Goal: Information Seeking & Learning: Check status

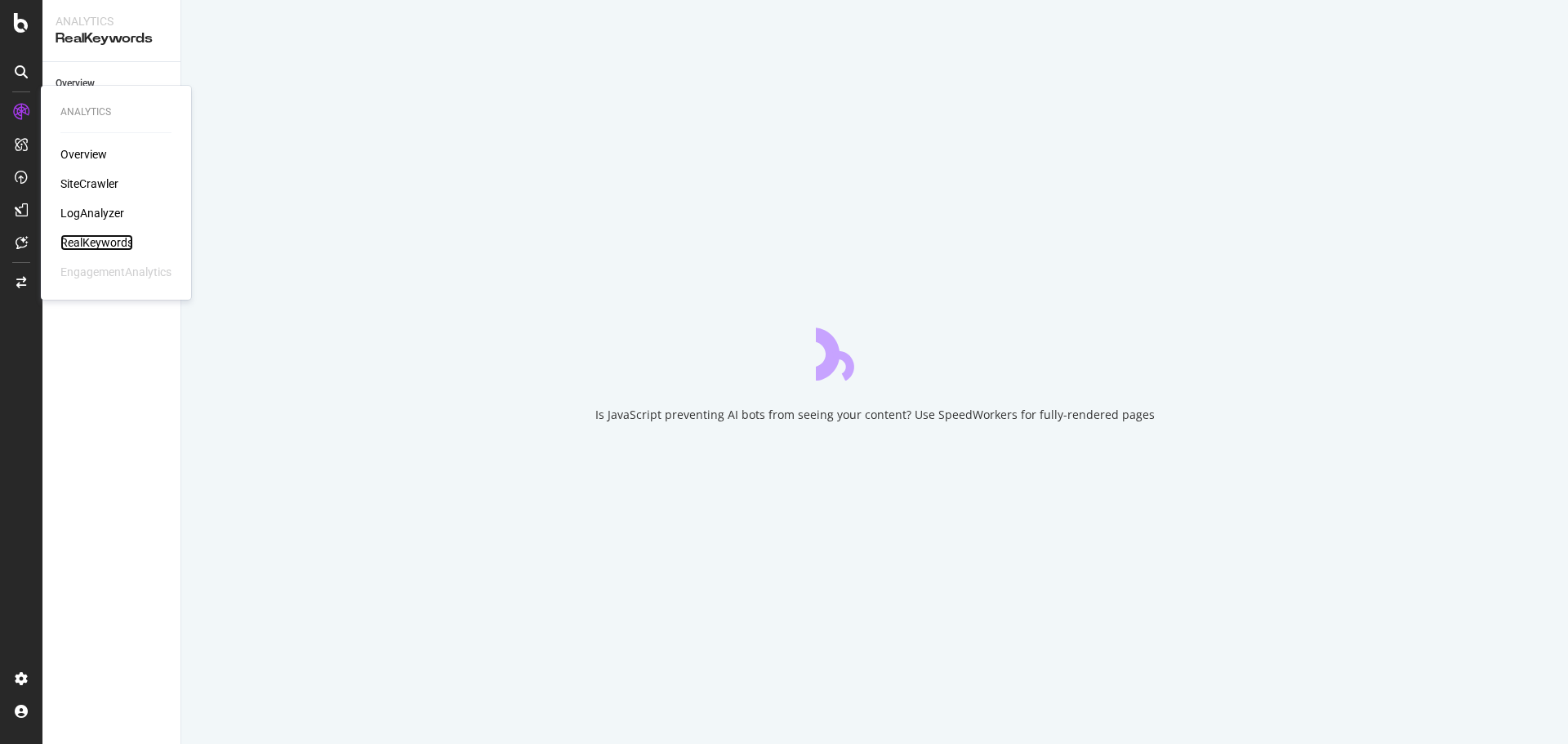
click at [85, 242] on div "RealKeywords" at bounding box center [97, 242] width 73 height 16
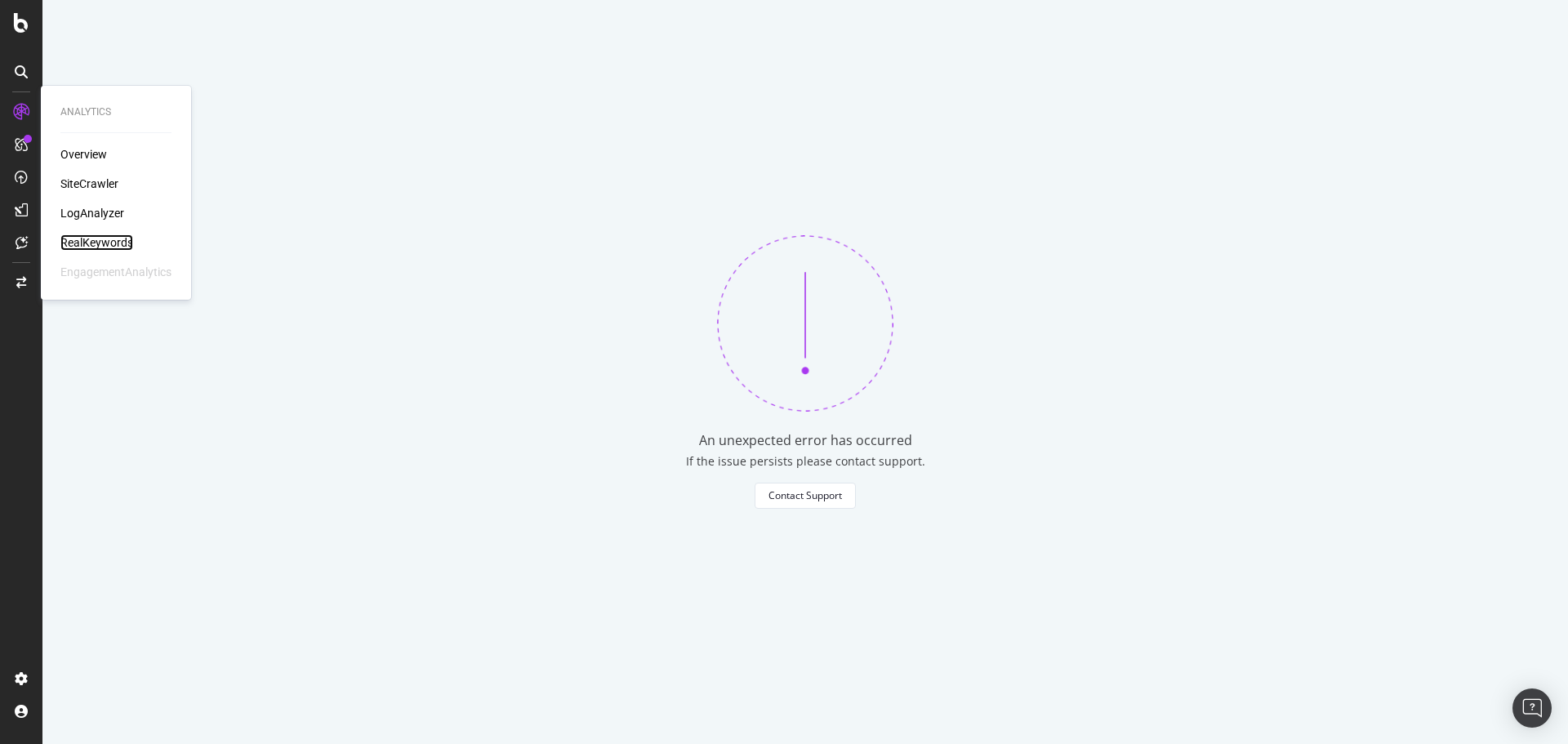
click at [121, 244] on div "RealKeywords" at bounding box center [97, 242] width 73 height 16
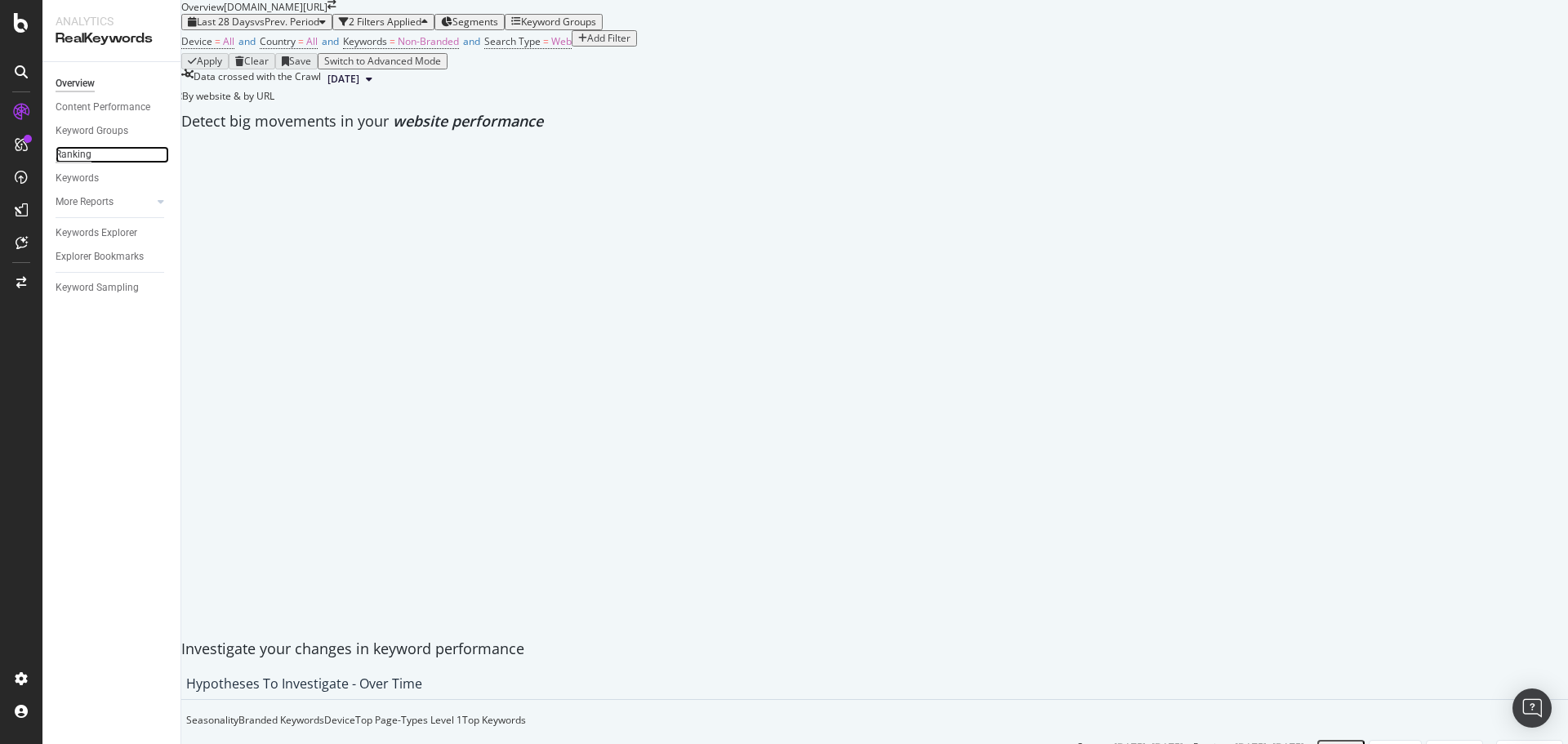
click at [89, 156] on div "Ranking" at bounding box center [74, 155] width 36 height 17
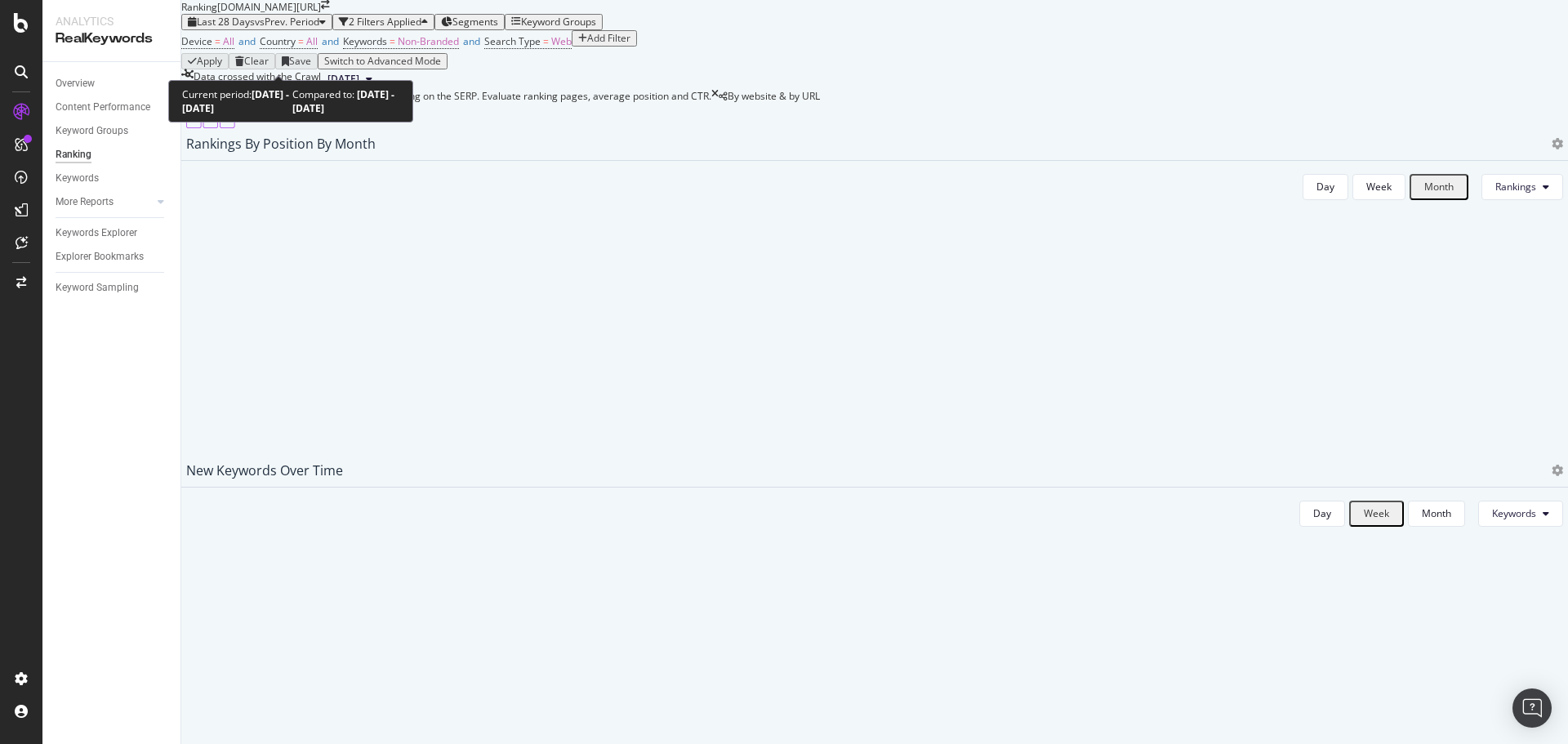
click at [255, 29] on span "Last 28 Days" at bounding box center [226, 21] width 58 height 14
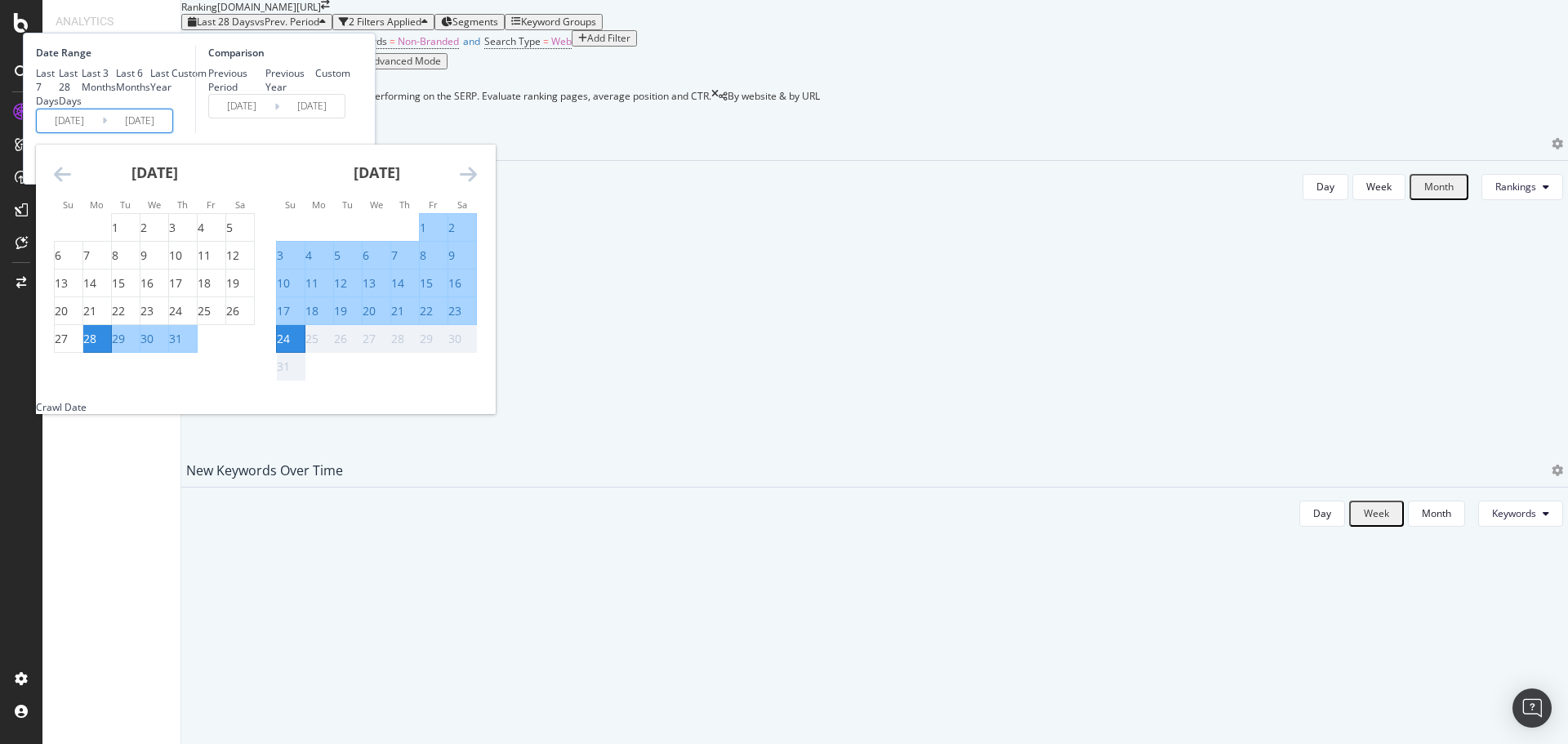
click at [102, 132] on input "[DATE]" at bounding box center [69, 121] width 65 height 23
click at [118, 236] on div "1" at bounding box center [115, 227] width 7 height 16
type input "[DATE]"
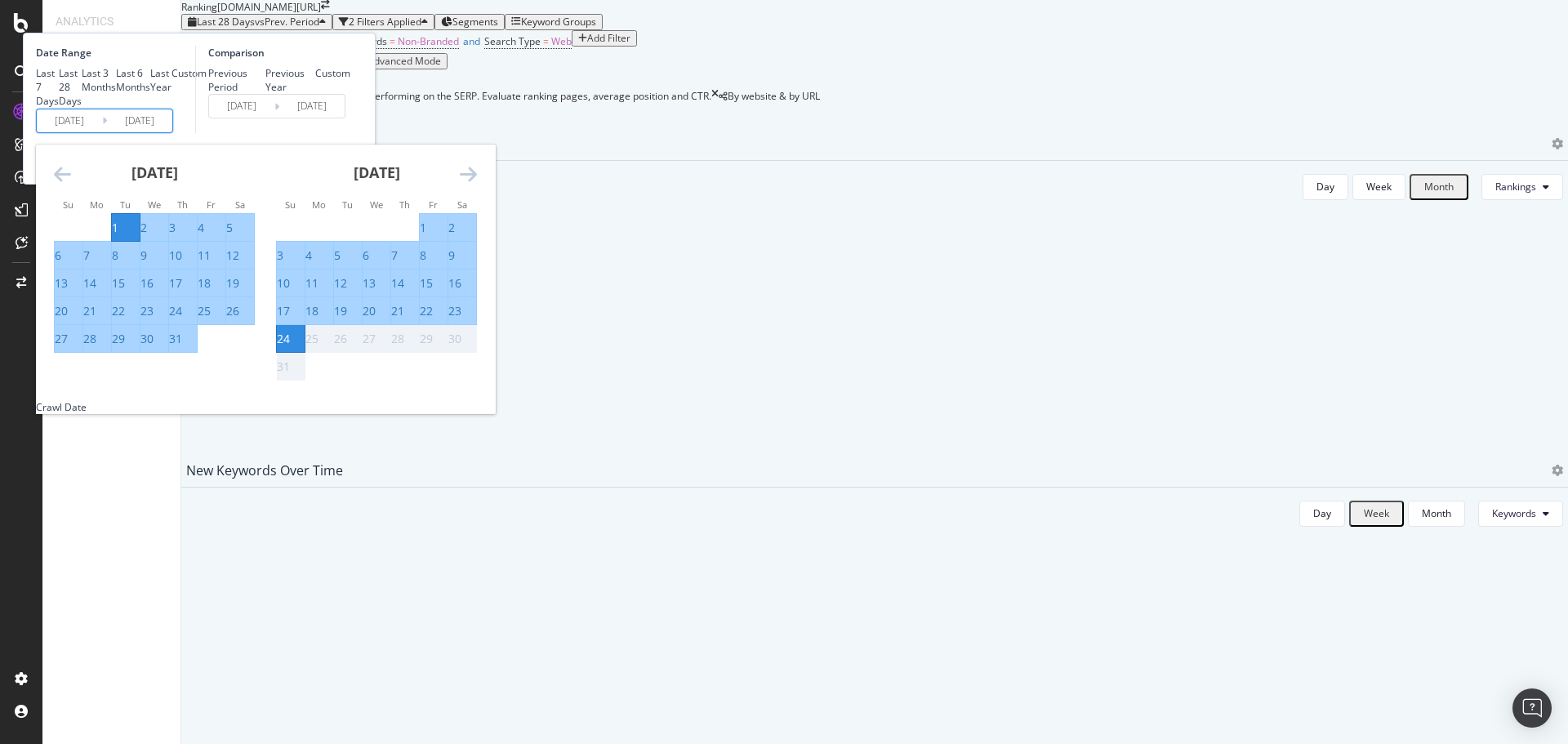
drag, startPoint x: 366, startPoint y: 467, endPoint x: 379, endPoint y: 419, distance: 49.7
click at [183, 347] on div "31" at bounding box center [176, 338] width 13 height 16
type input "[DATE]"
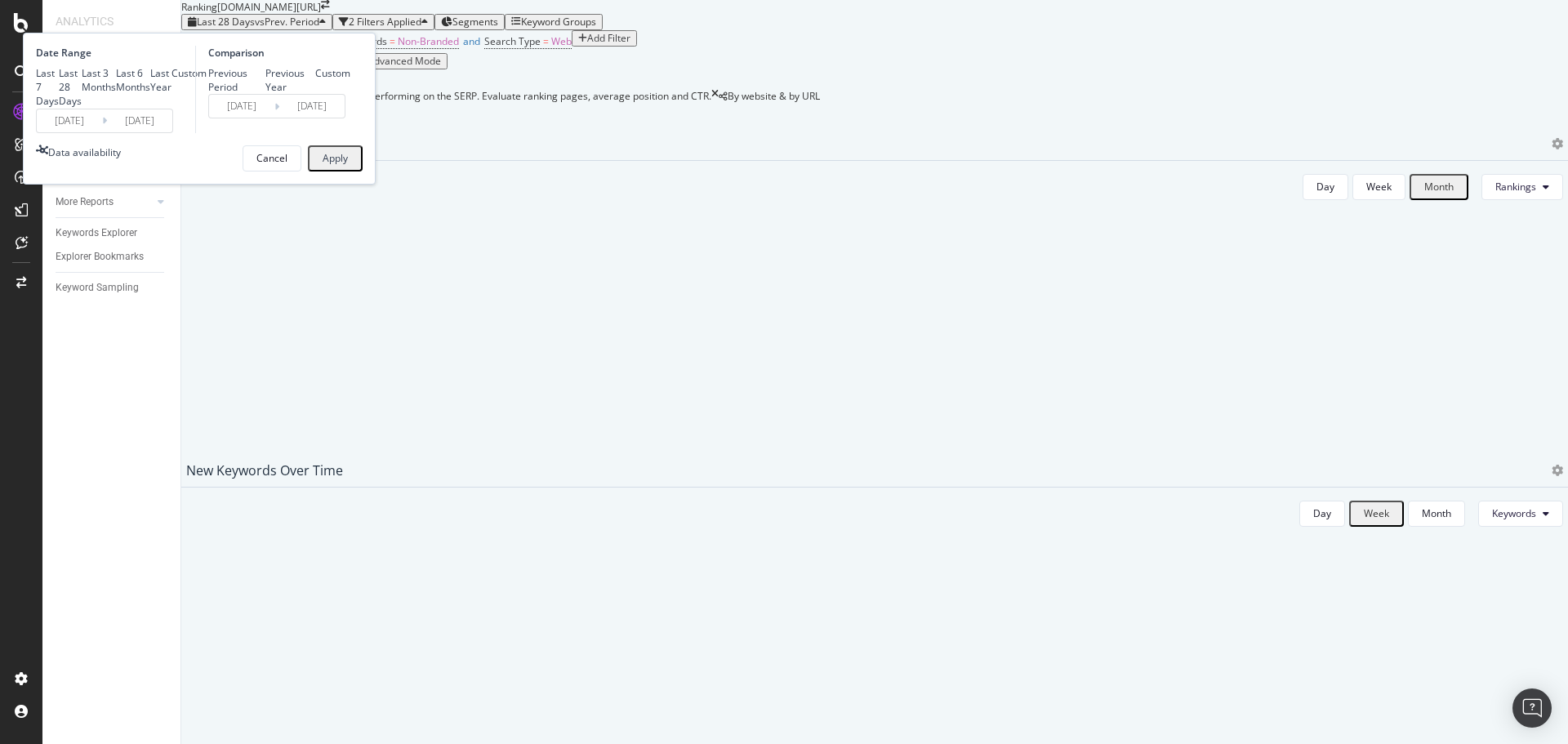
click at [348, 169] on div "Apply" at bounding box center [335, 159] width 25 height 21
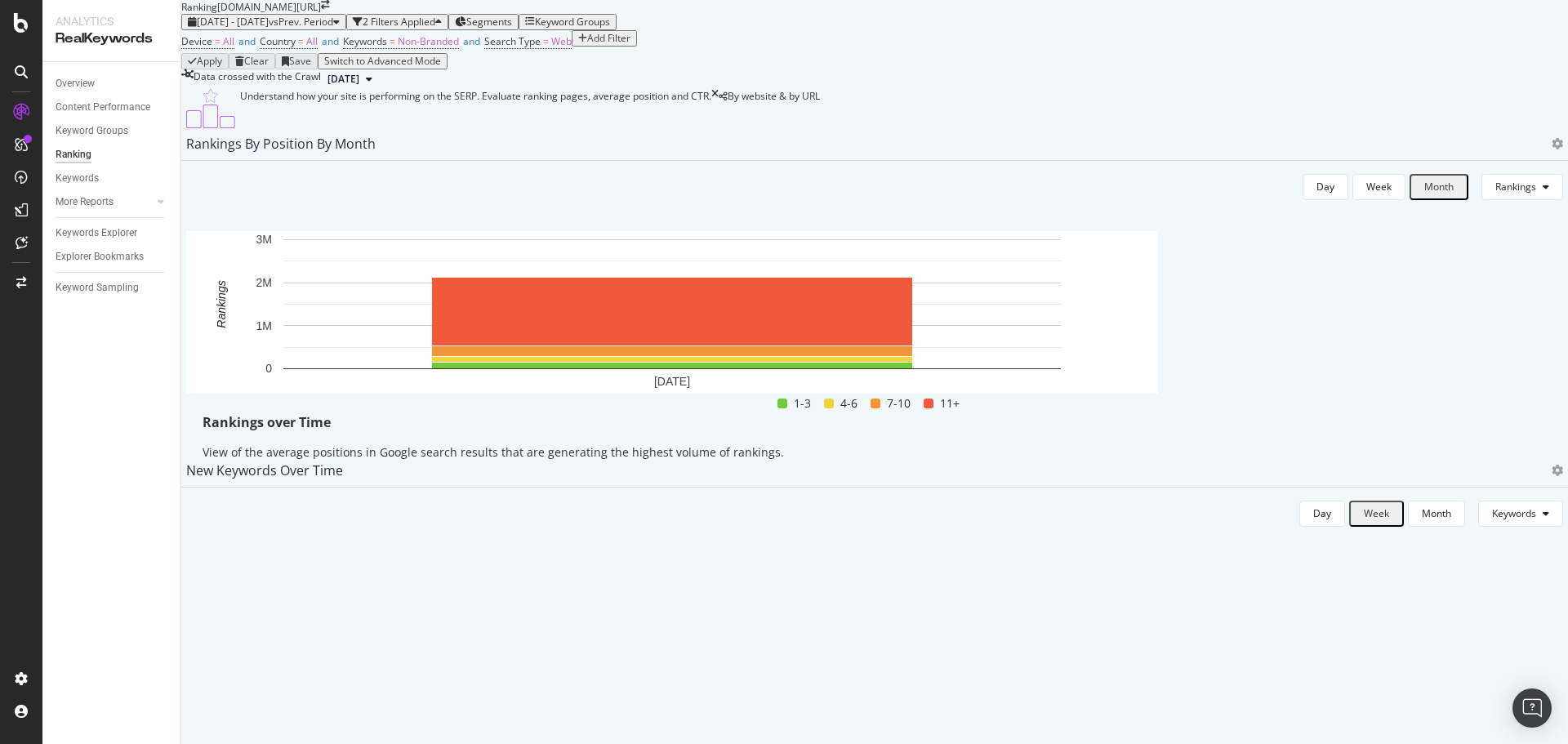
click at [1480, 354] on div "Day Week Month Rankings Hold CMD (⌘) while clicking to filter the report. [DATE…" at bounding box center [874, 321] width 1403 height 321
click at [333, 29] on span "vs Prev. Period" at bounding box center [301, 21] width 65 height 14
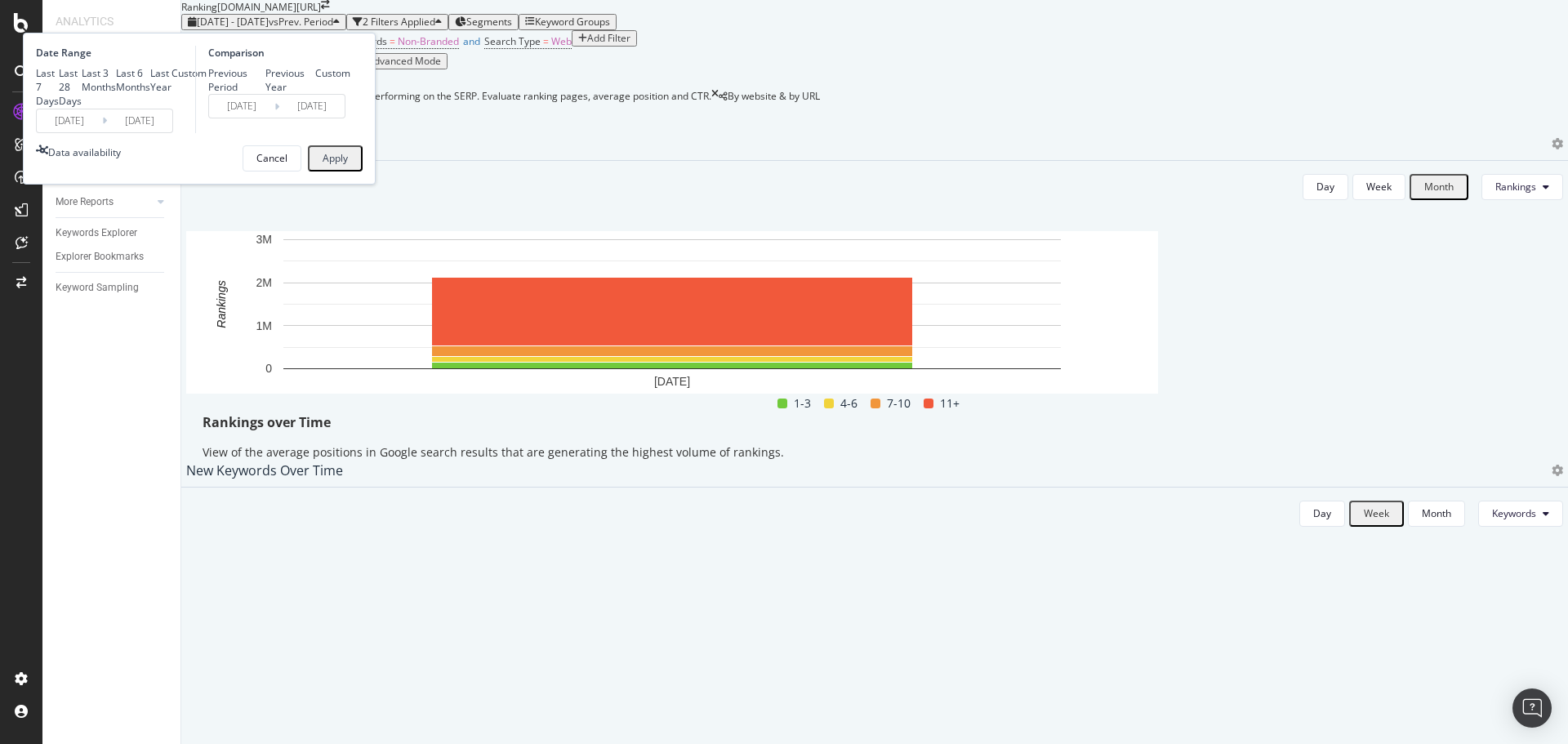
click at [150, 94] on div "Last 6 Months" at bounding box center [133, 79] width 34 height 28
type input "[DATE]"
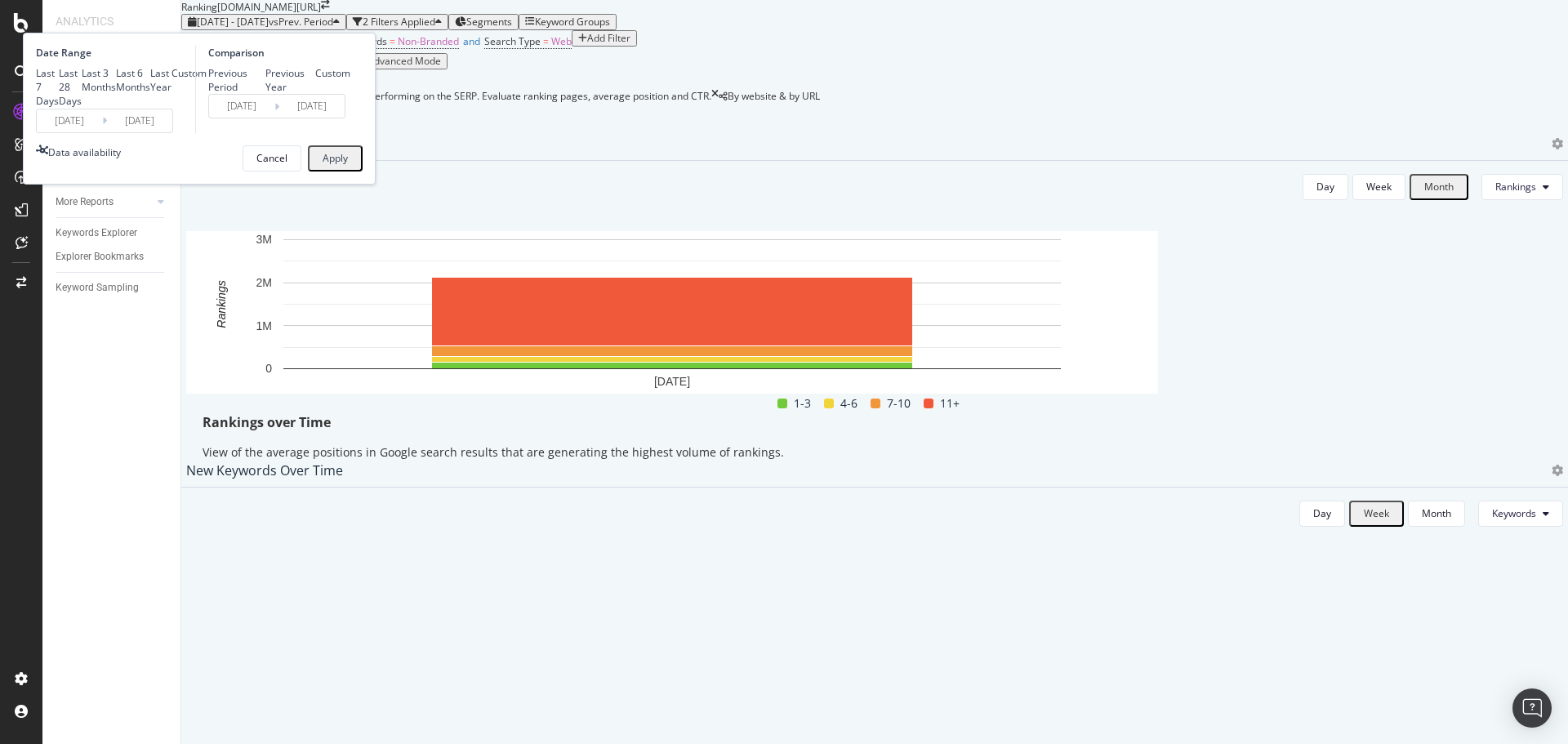
click at [173, 133] on div "[DATE] Navigate forward to interact with the calendar and select a date. Press …" at bounding box center [105, 121] width 138 height 25
click at [102, 132] on input "[DATE]" at bounding box center [69, 121] width 65 height 23
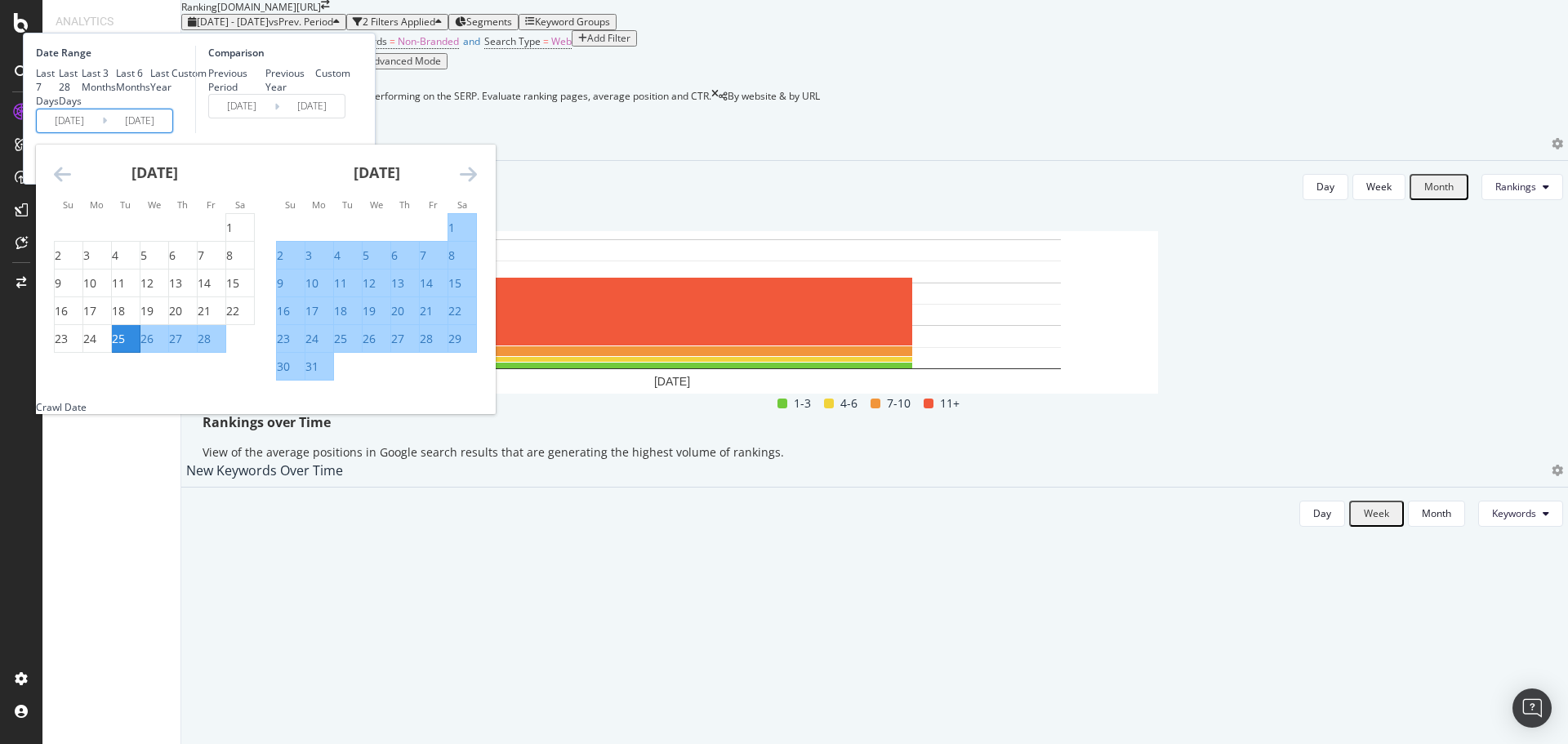
click at [71, 183] on icon "Move backward to switch to the previous month." at bounding box center [62, 174] width 17 height 20
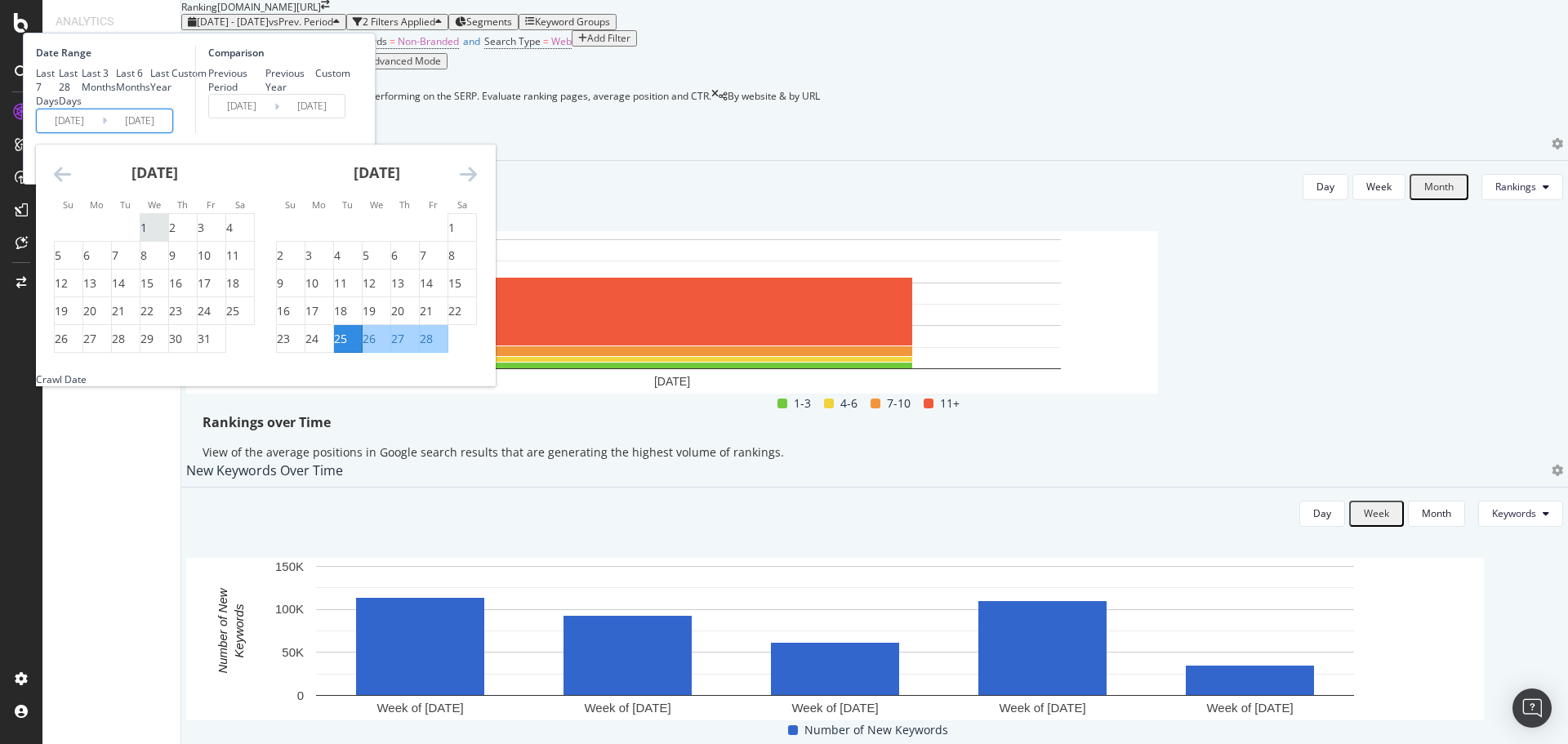
click at [147, 236] on div "1" at bounding box center [143, 227] width 7 height 16
type input "[DATE]"
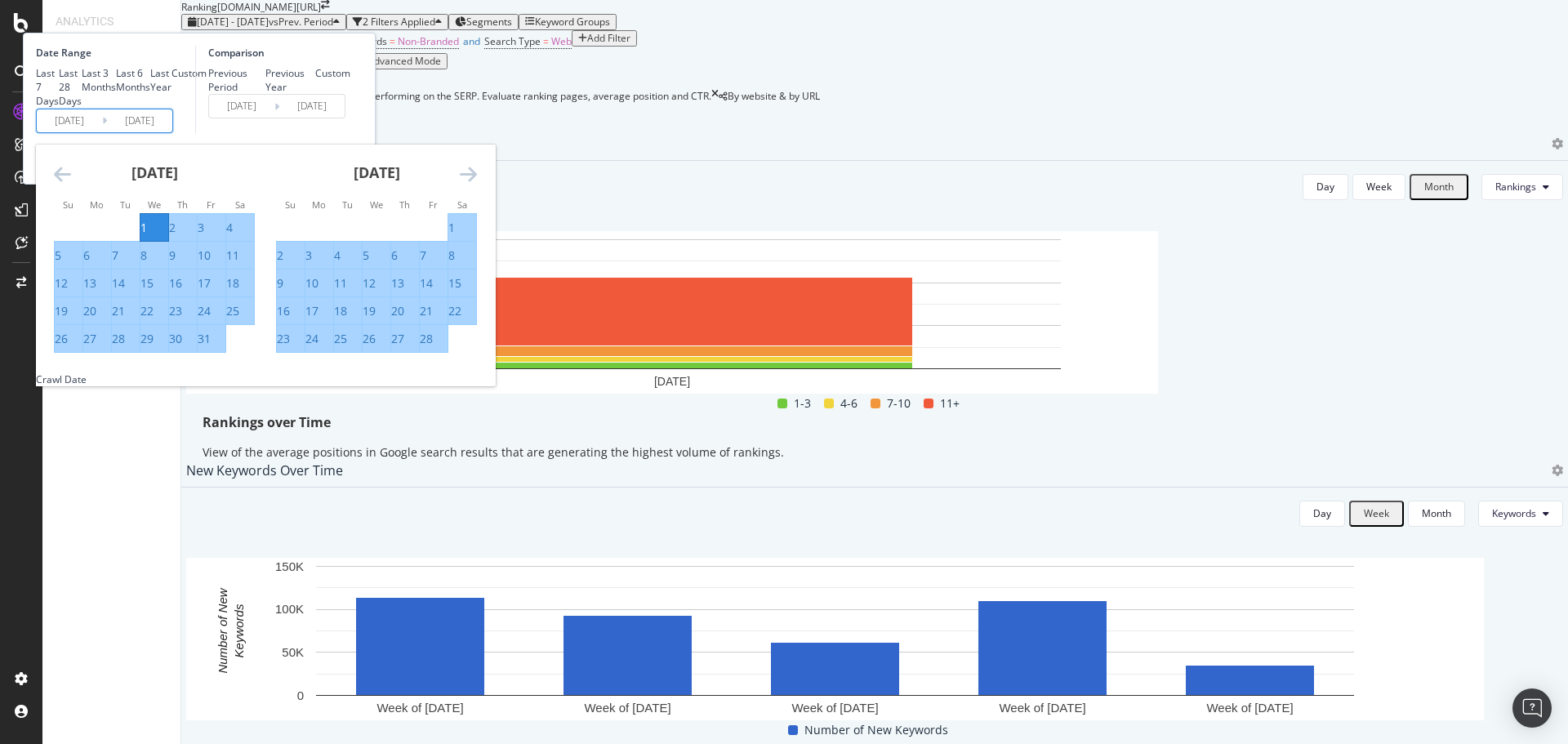
click at [477, 183] on icon "Move forward to switch to the next month." at bounding box center [468, 174] width 17 height 20
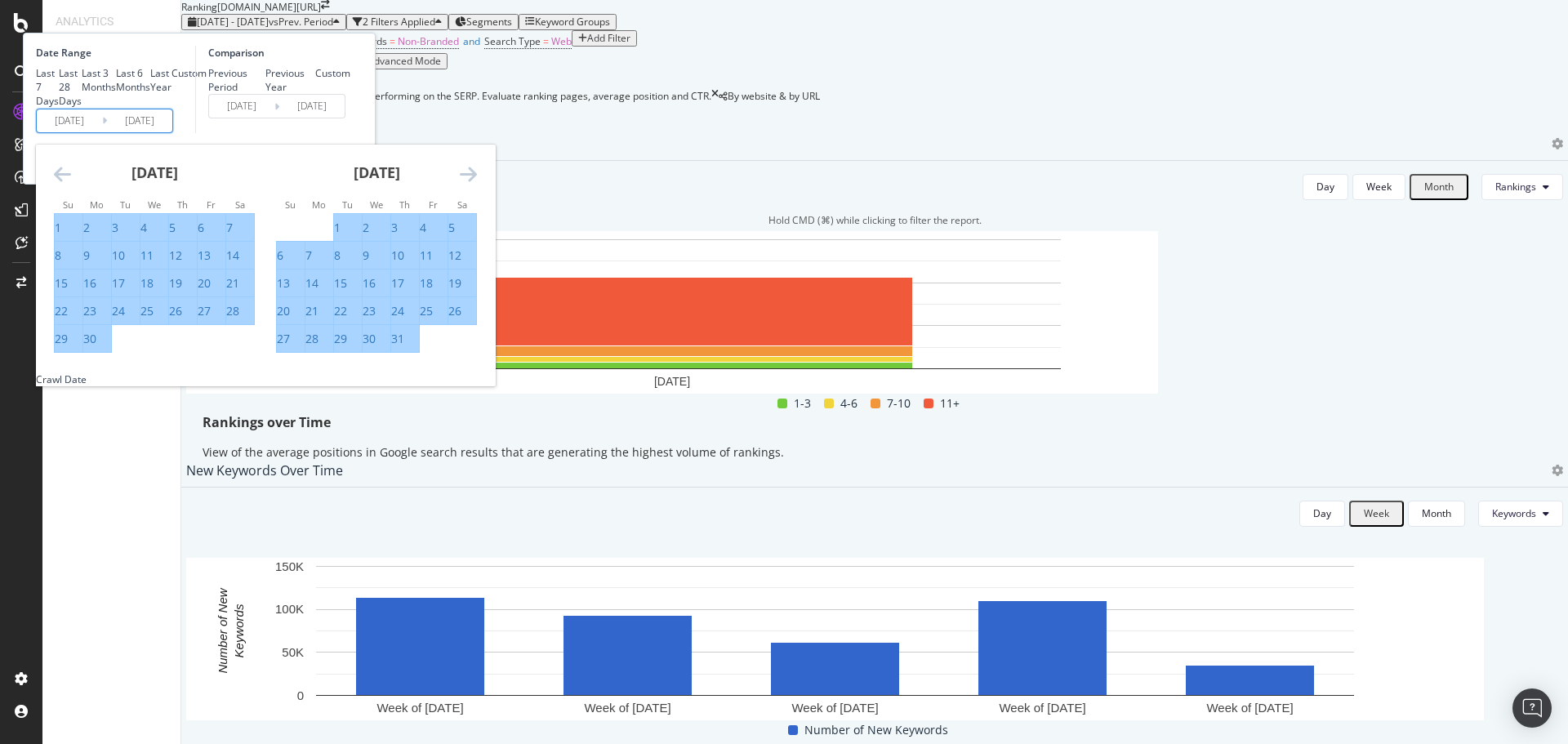
click at [404, 347] on div "31" at bounding box center [397, 338] width 13 height 16
type input "[DATE]"
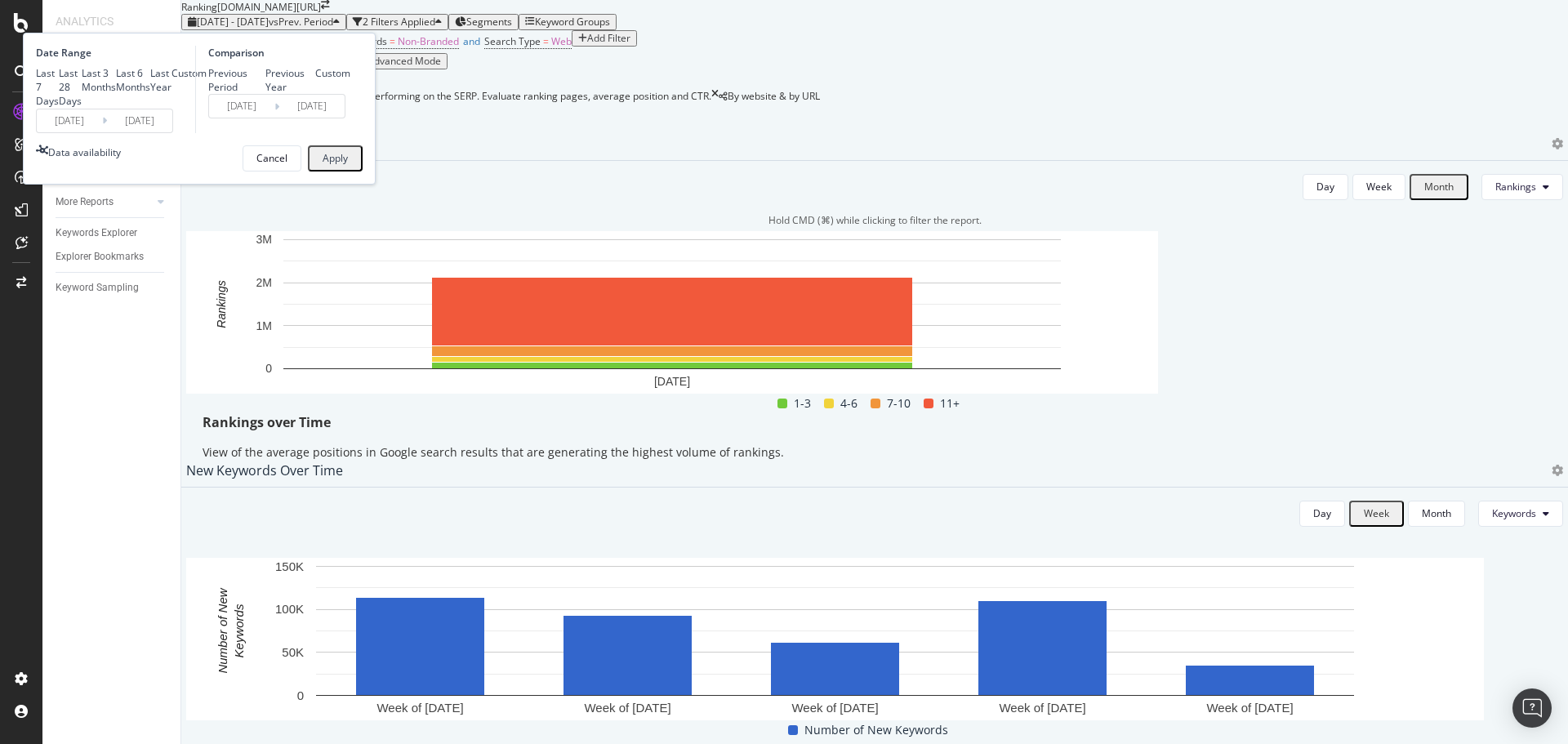
click at [348, 164] on div "Apply" at bounding box center [335, 159] width 25 height 11
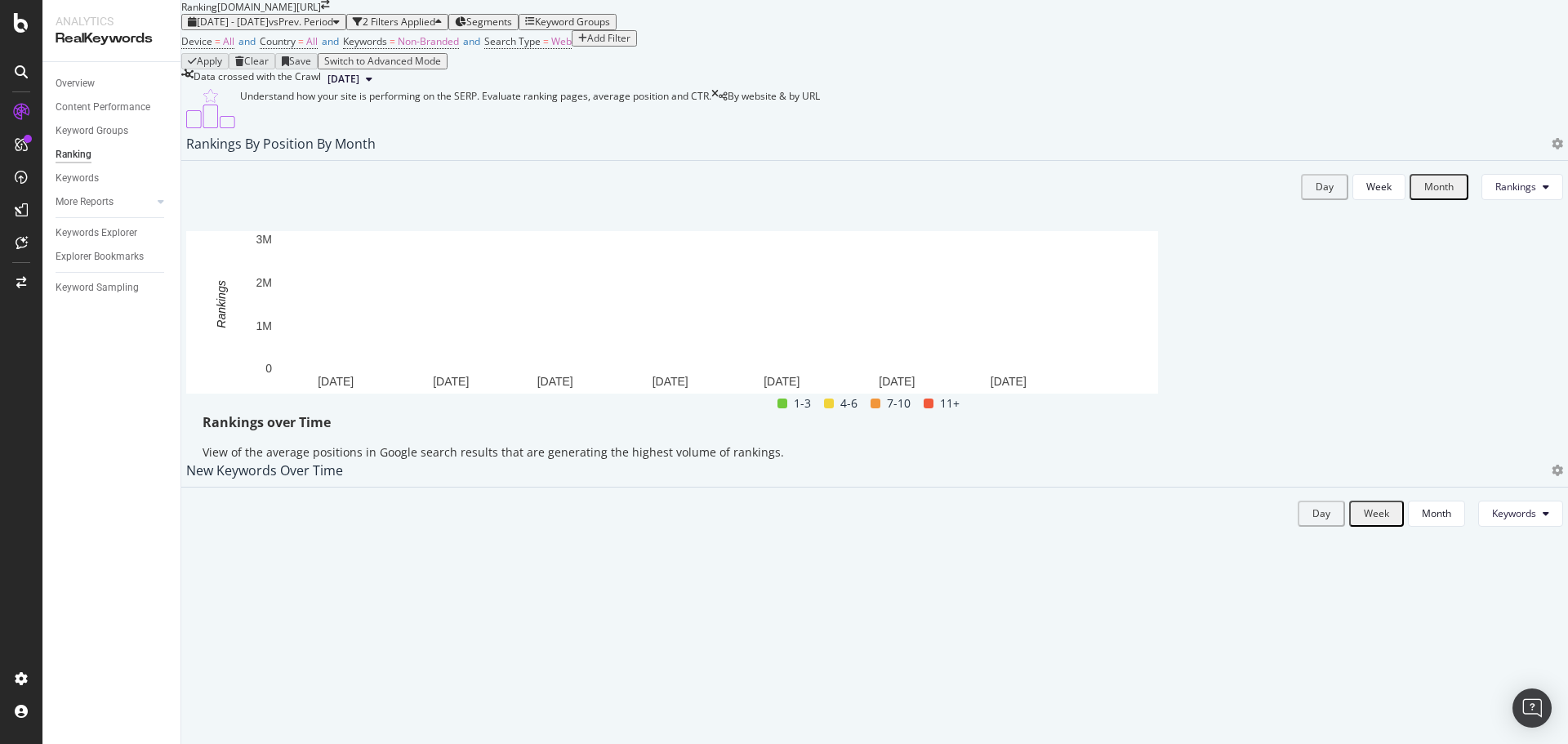
click at [330, 10] on icon "arrow-right-arrow-left" at bounding box center [325, 5] width 9 height 10
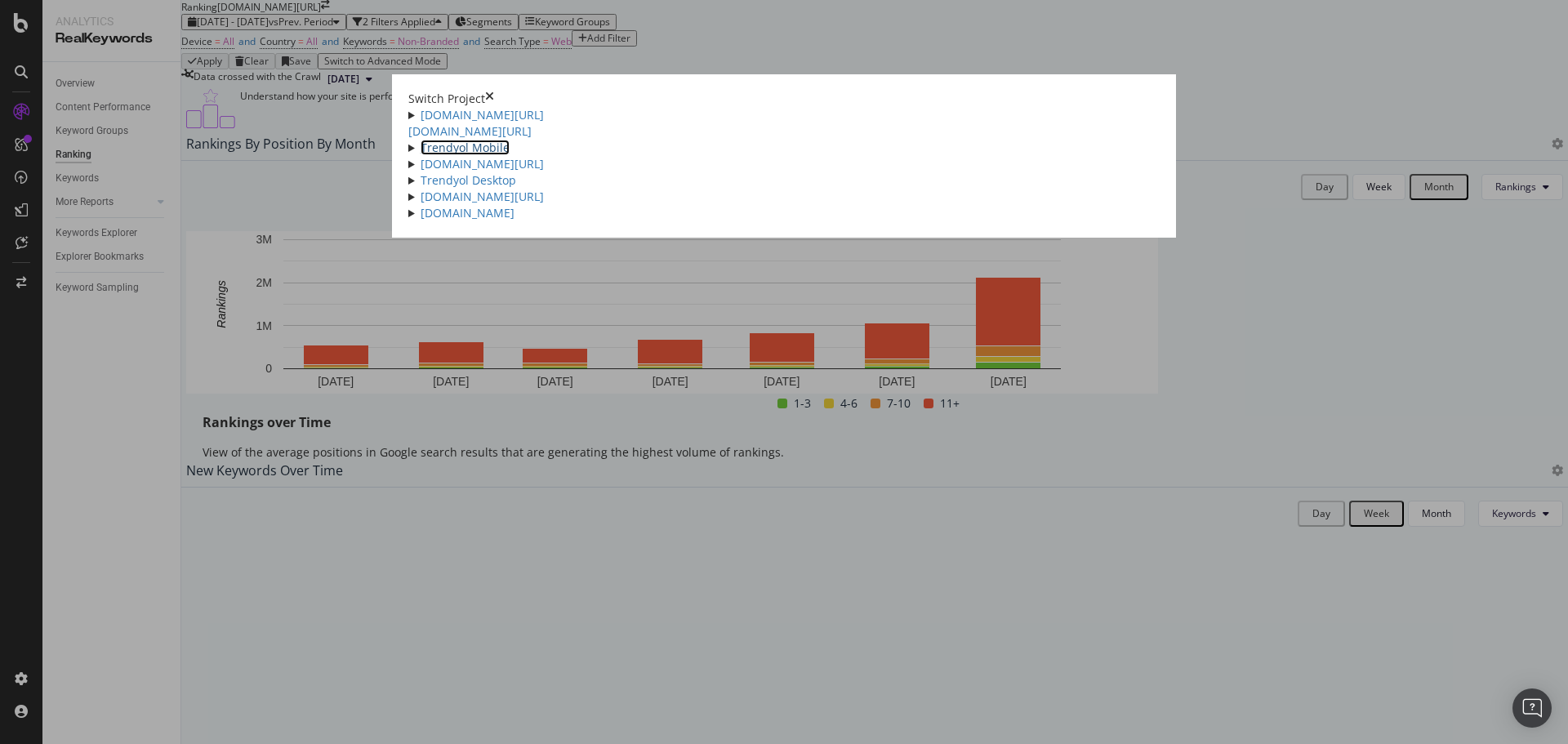
click at [420, 155] on link "Trendyol Mobile" at bounding box center [464, 147] width 89 height 15
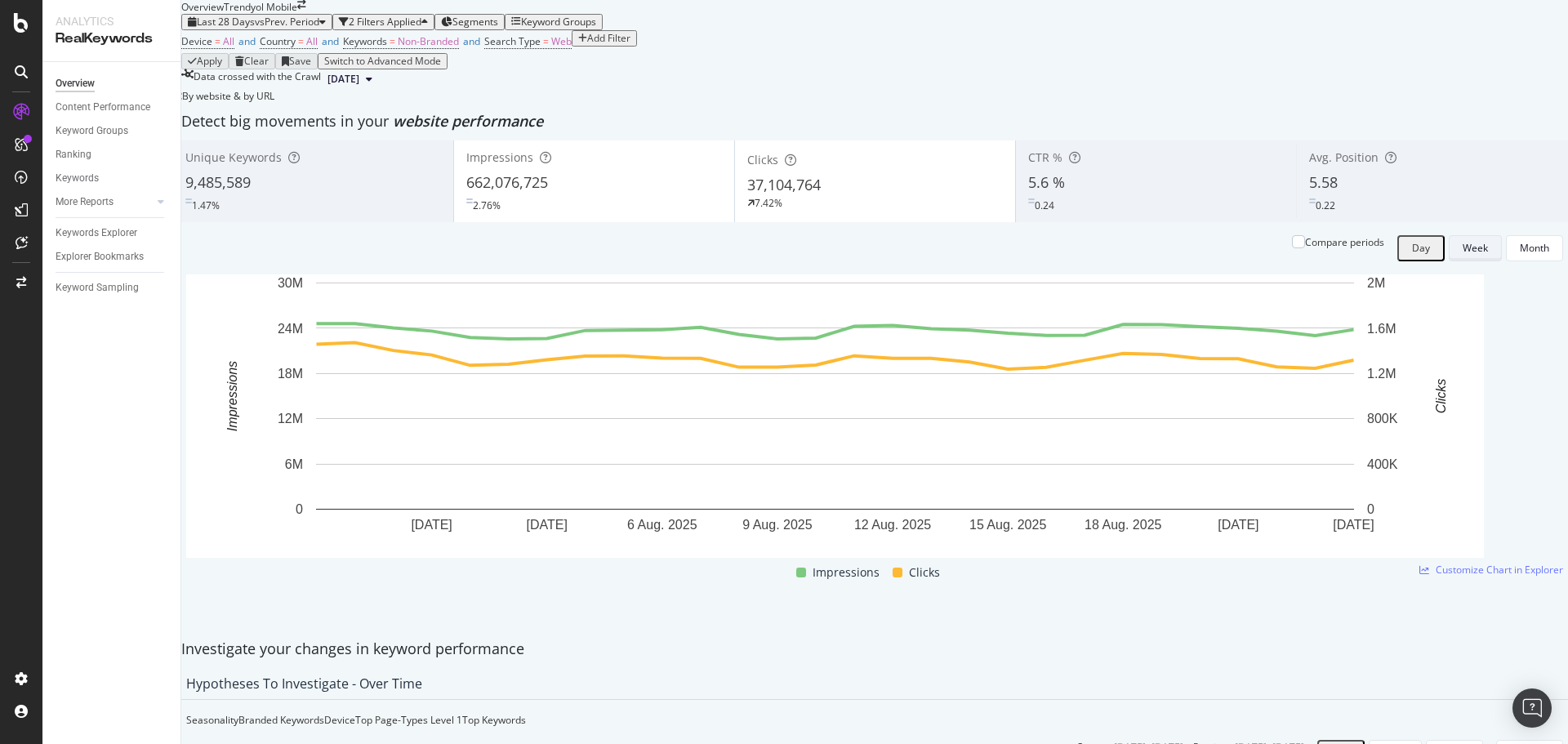
click at [1449, 262] on button "Week" at bounding box center [1475, 247] width 54 height 26
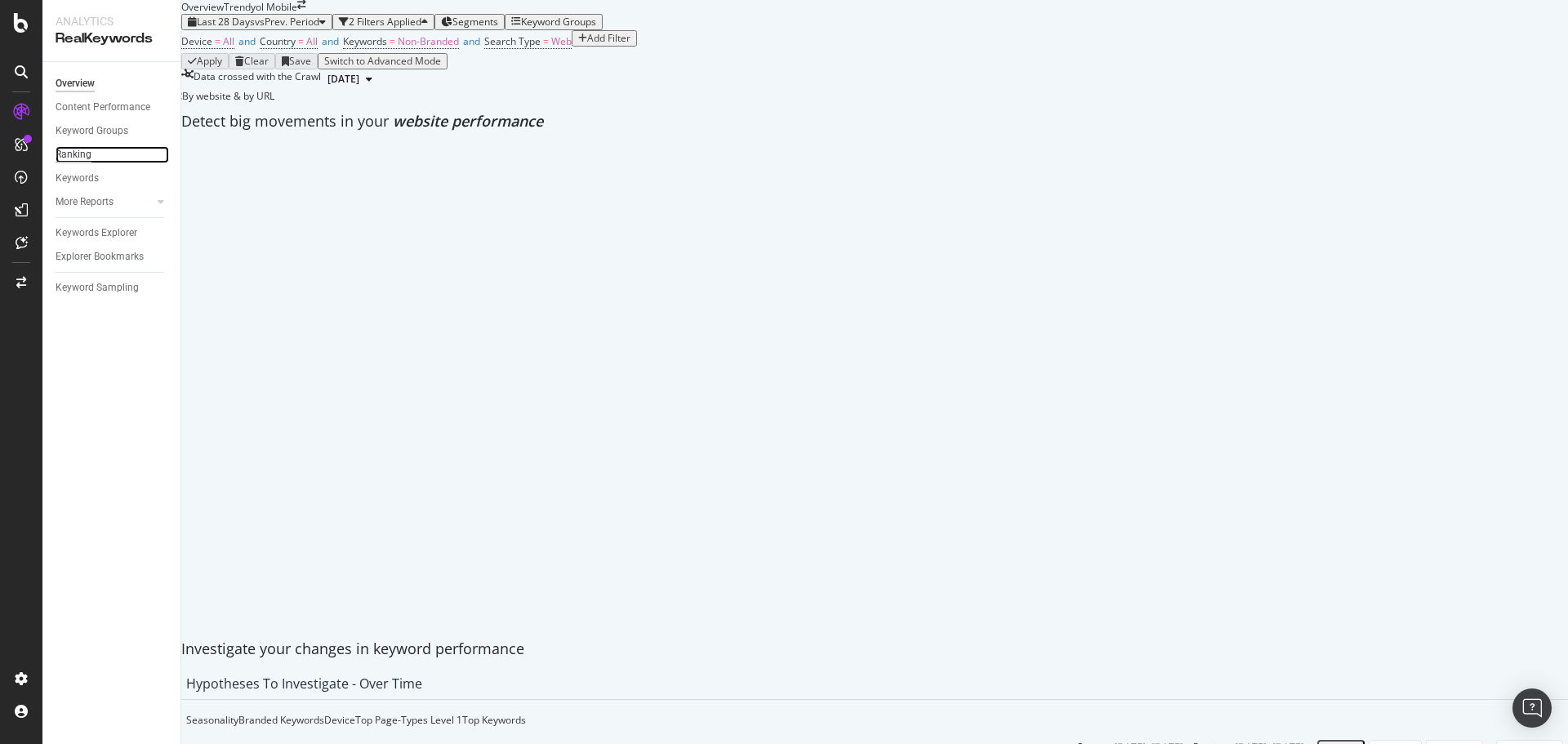
click at [77, 160] on div "Ranking" at bounding box center [74, 155] width 36 height 17
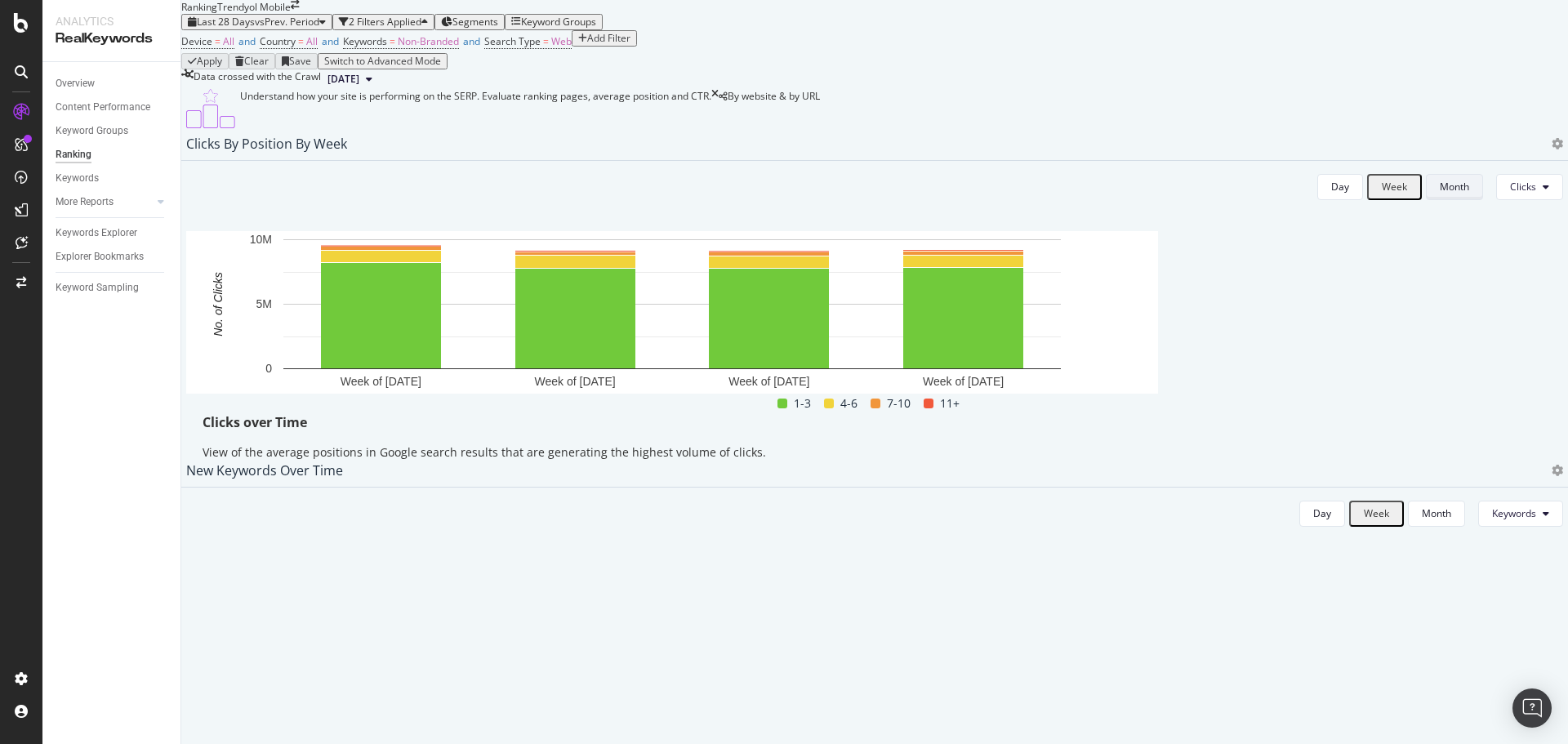
click at [1426, 200] on button "Month" at bounding box center [1454, 186] width 57 height 26
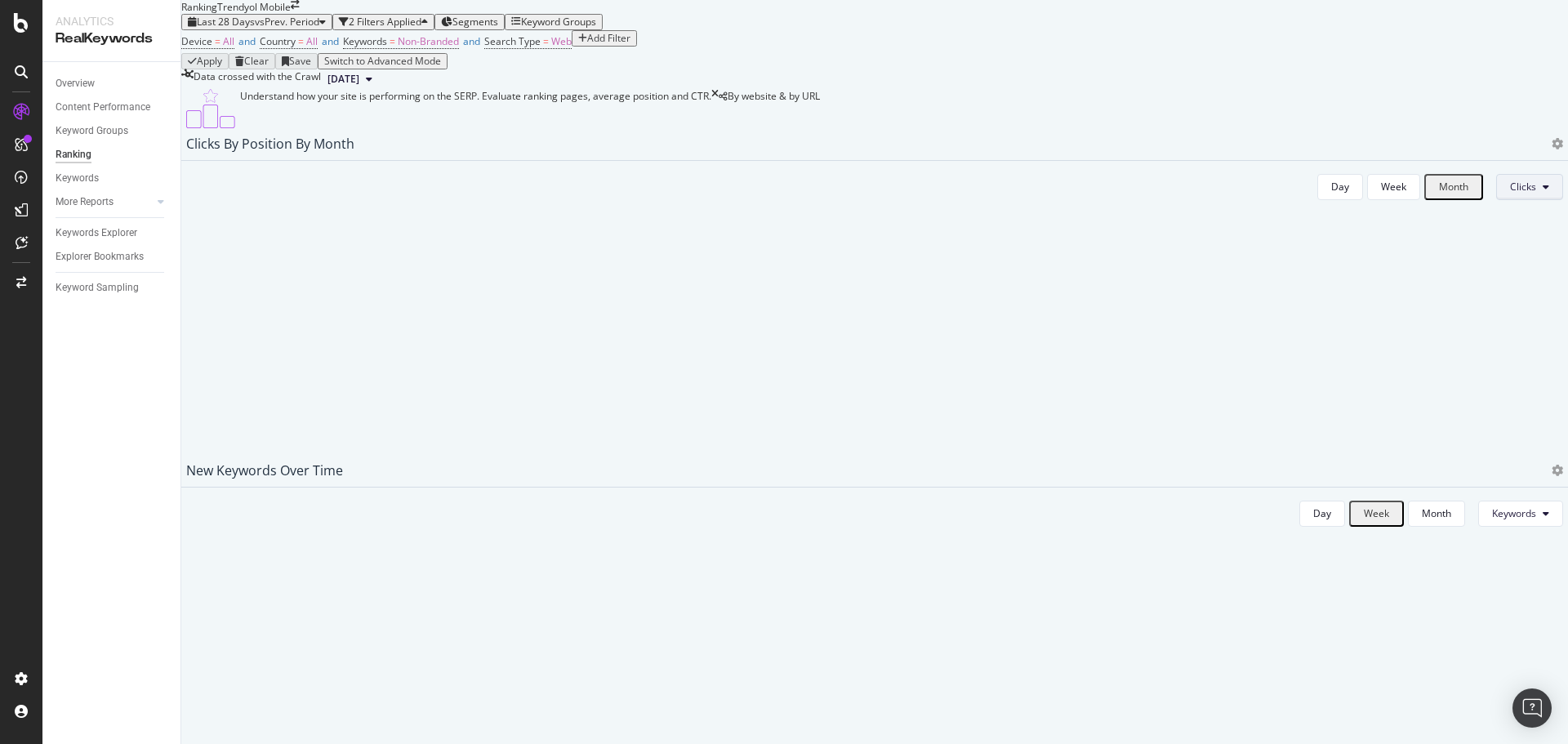
click at [1510, 194] on span "Clicks" at bounding box center [1522, 186] width 26 height 14
click at [1471, 375] on span "Rankings" at bounding box center [1495, 372] width 61 height 14
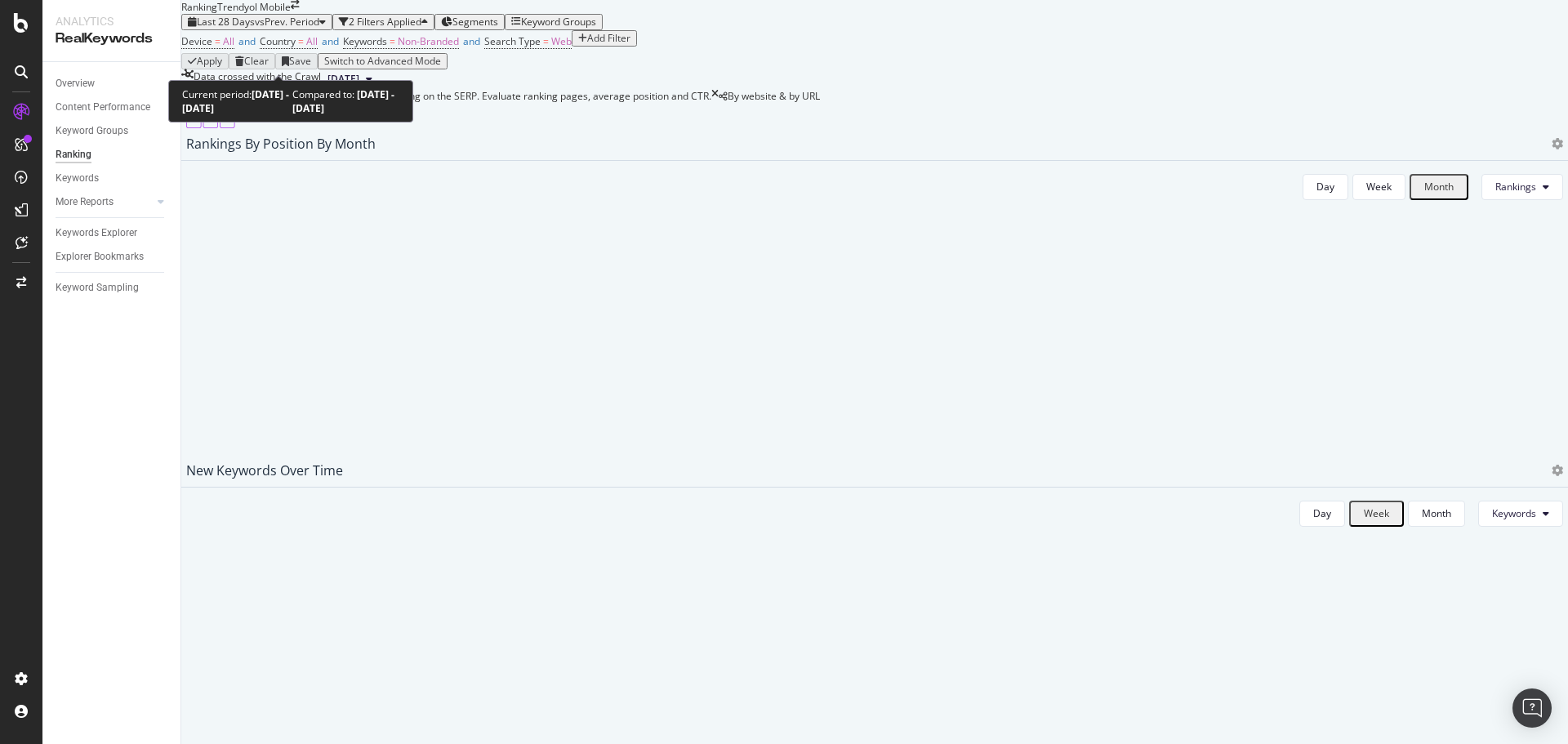
click at [318, 29] on span "vs Prev. Period" at bounding box center [288, 21] width 65 height 14
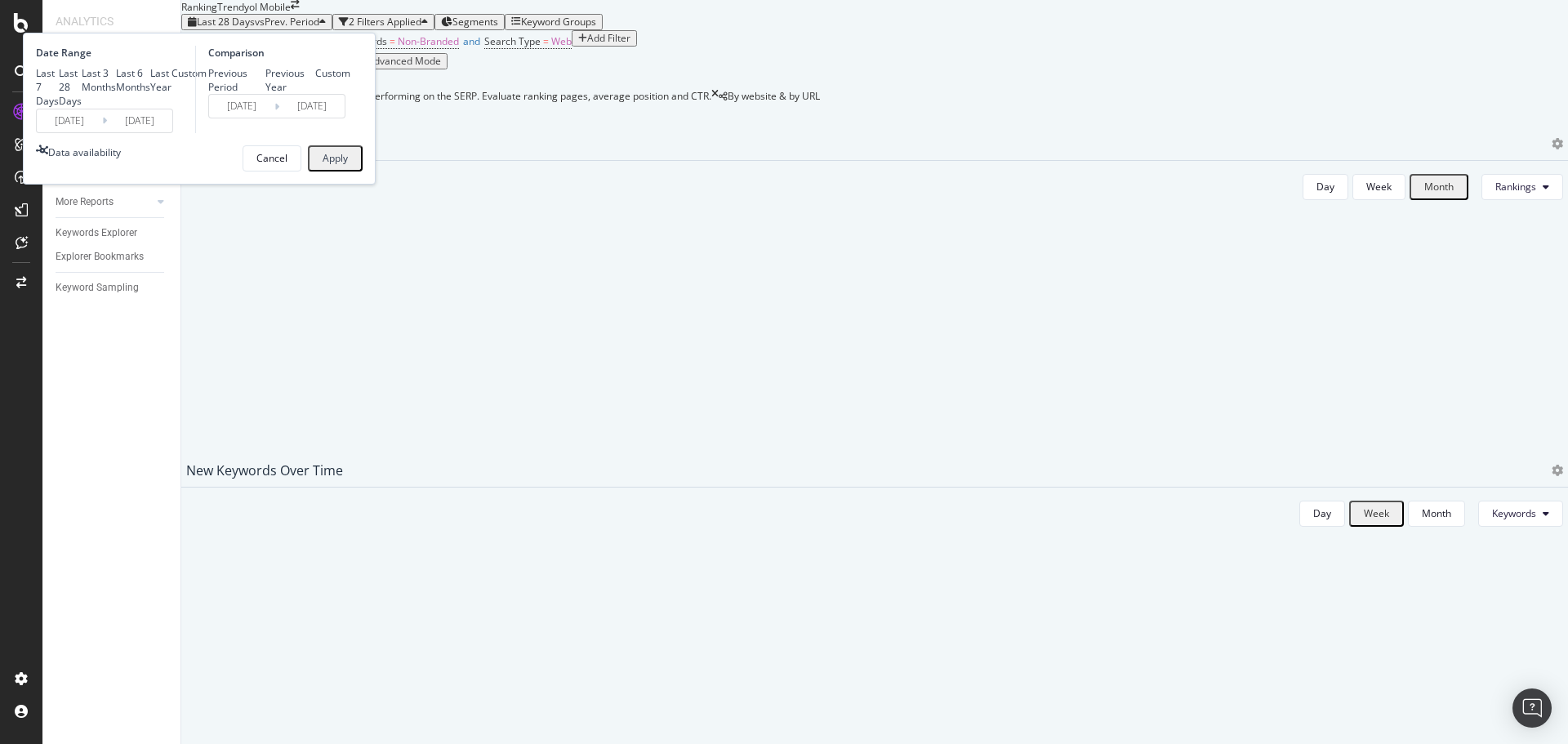
click at [102, 132] on input "[DATE]" at bounding box center [69, 121] width 65 height 23
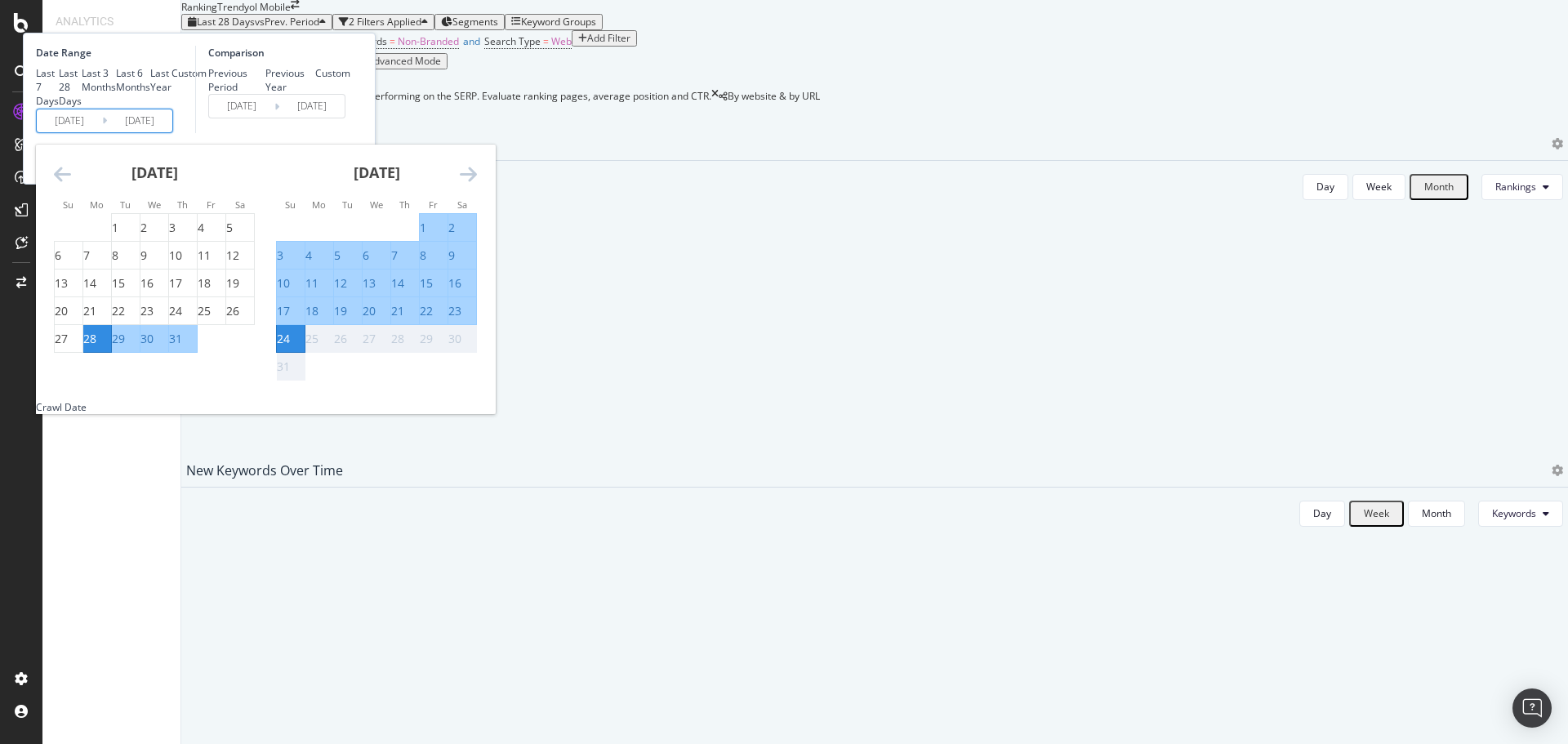
click at [71, 183] on icon "Move backward to switch to the previous month." at bounding box center [62, 174] width 17 height 20
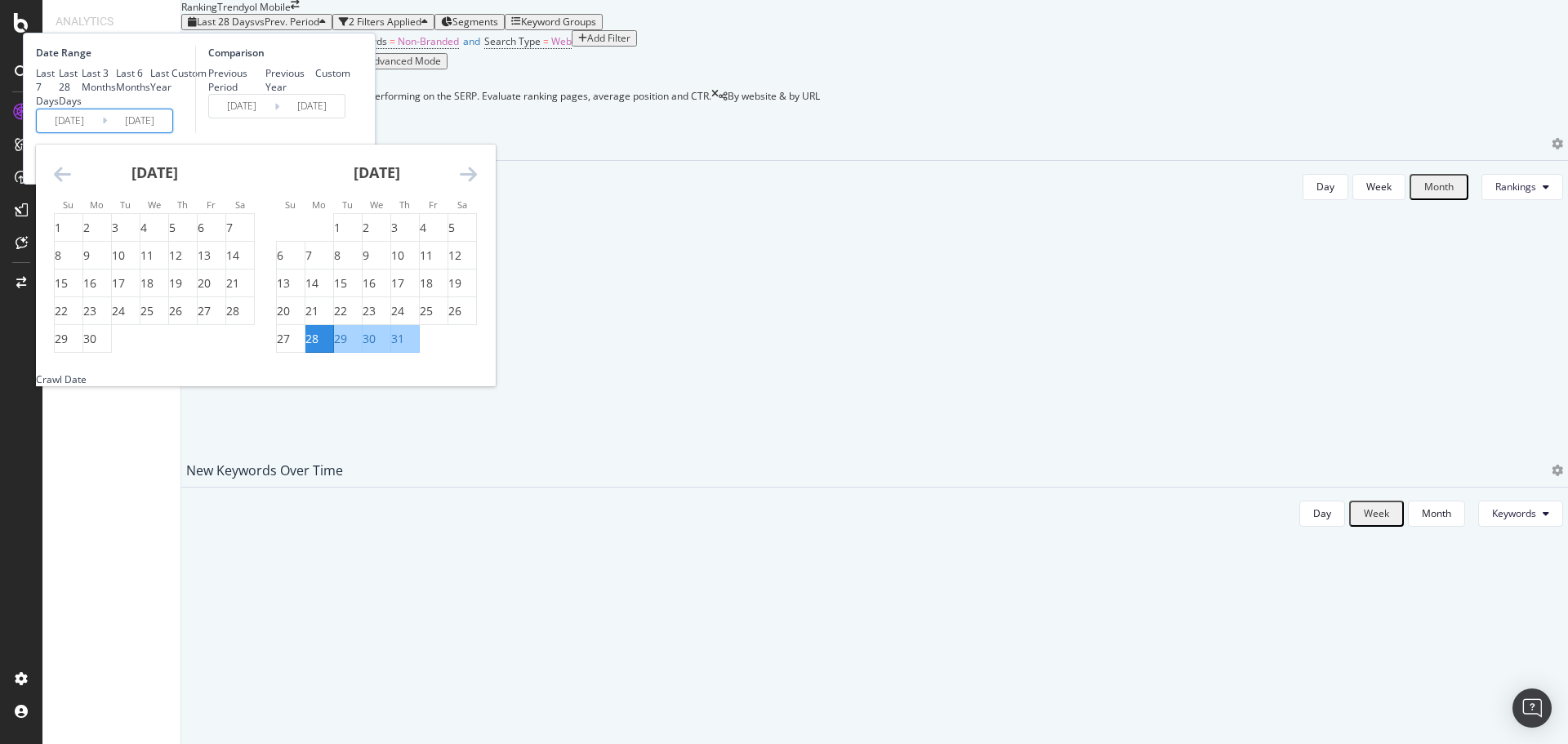
click at [71, 183] on icon "Move backward to switch to the previous month." at bounding box center [62, 174] width 17 height 20
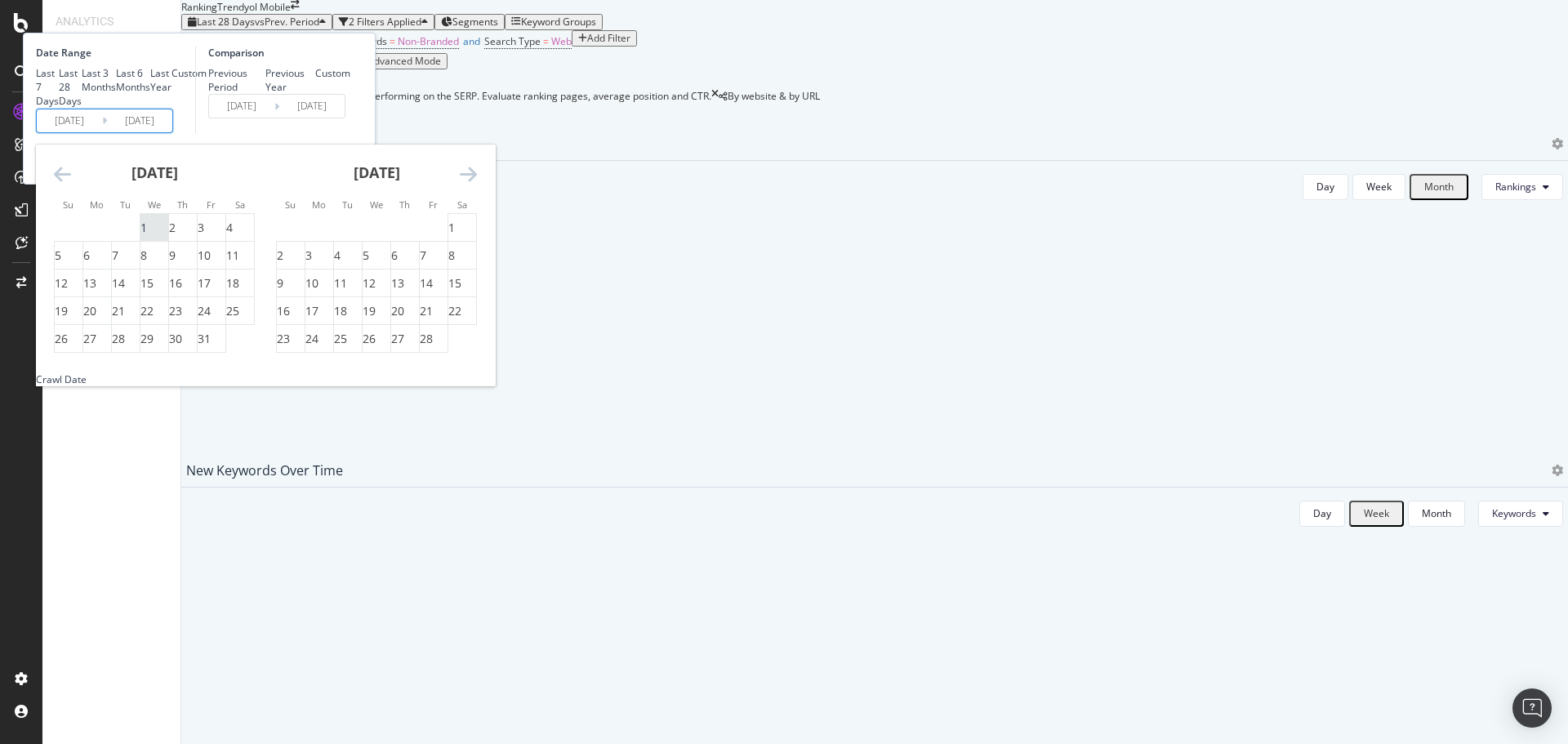
click at [168, 236] on div "1" at bounding box center [154, 227] width 28 height 16
type input "[DATE]"
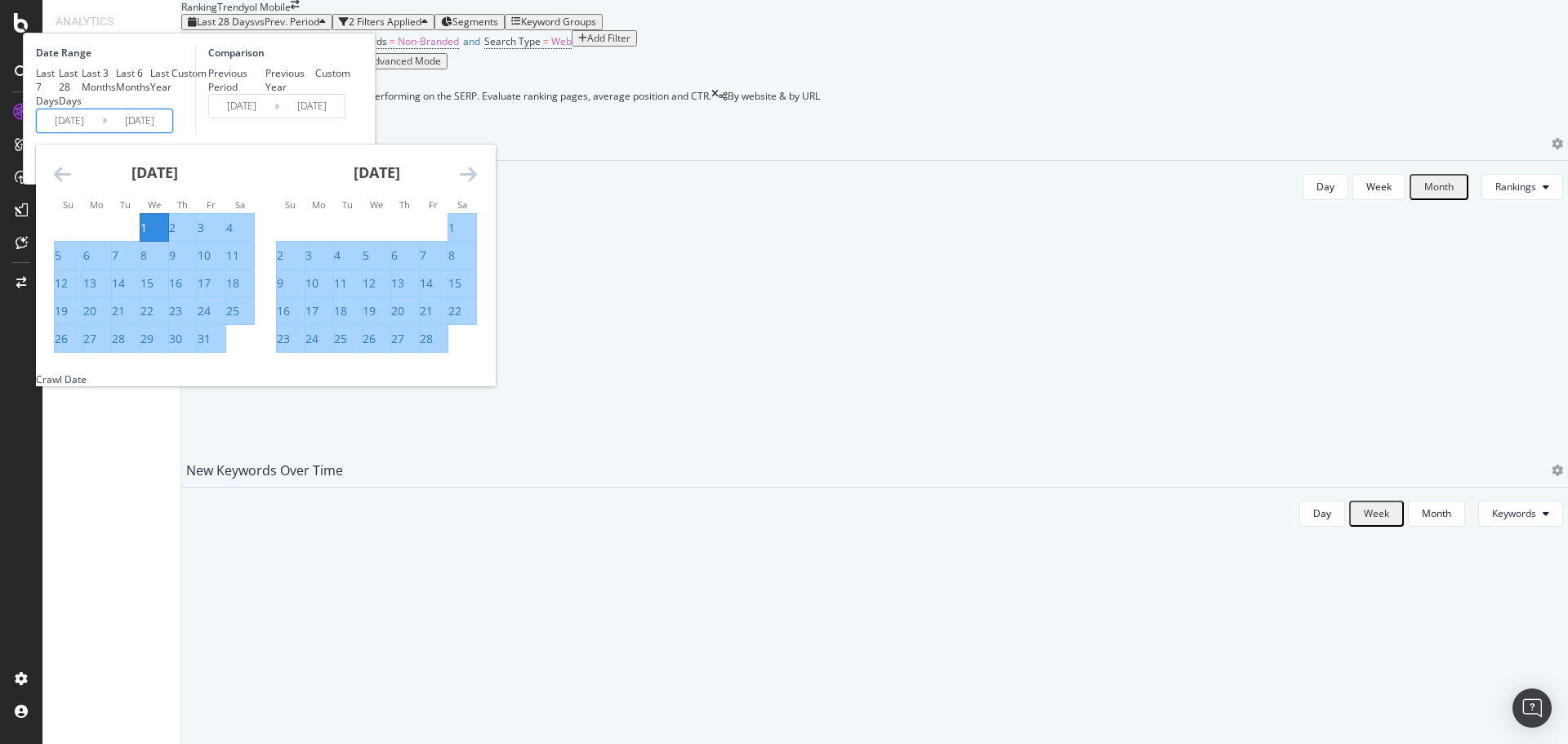
click at [477, 183] on icon "Move forward to switch to the next month." at bounding box center [468, 174] width 17 height 20
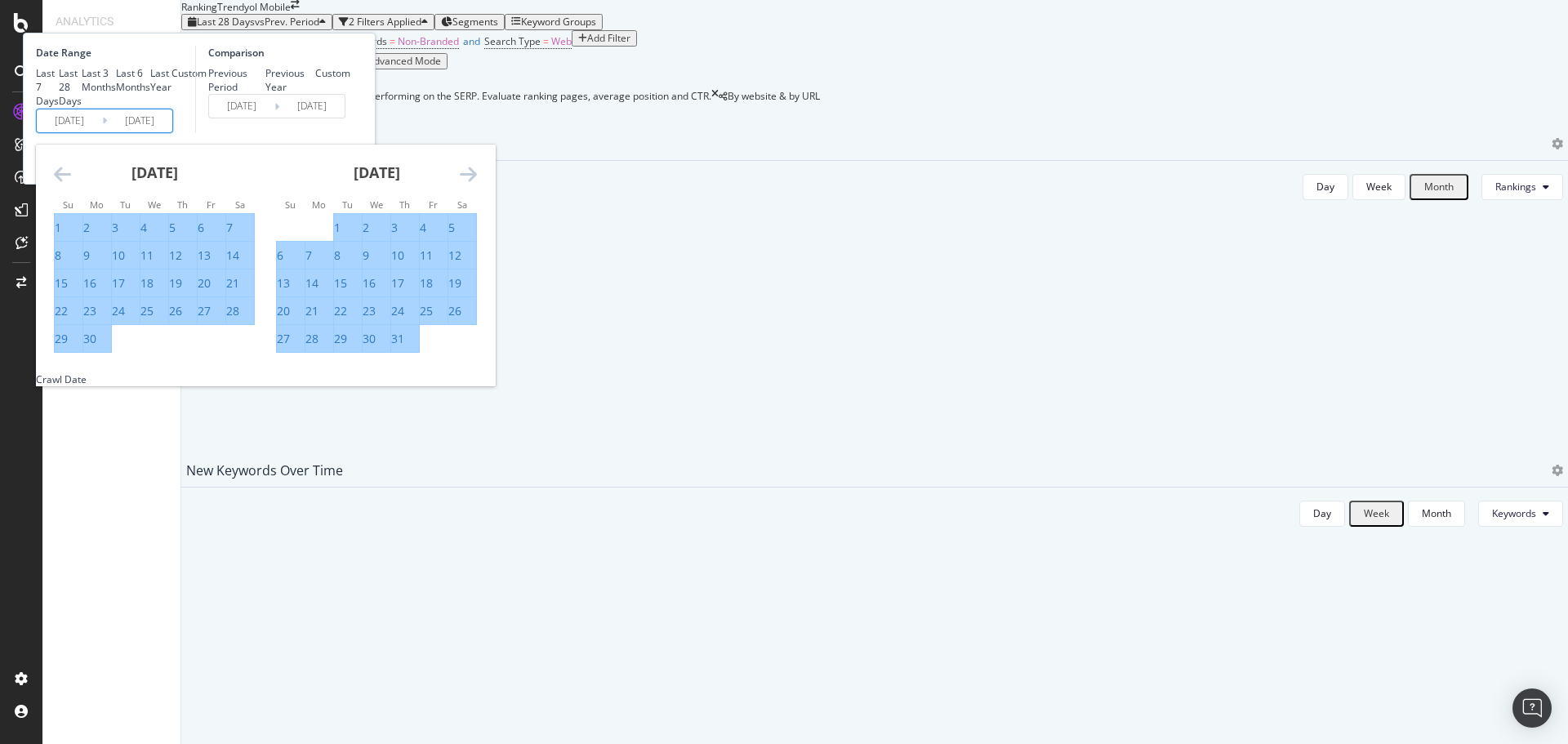
click at [477, 183] on icon "Move forward to switch to the next month." at bounding box center [468, 174] width 17 height 20
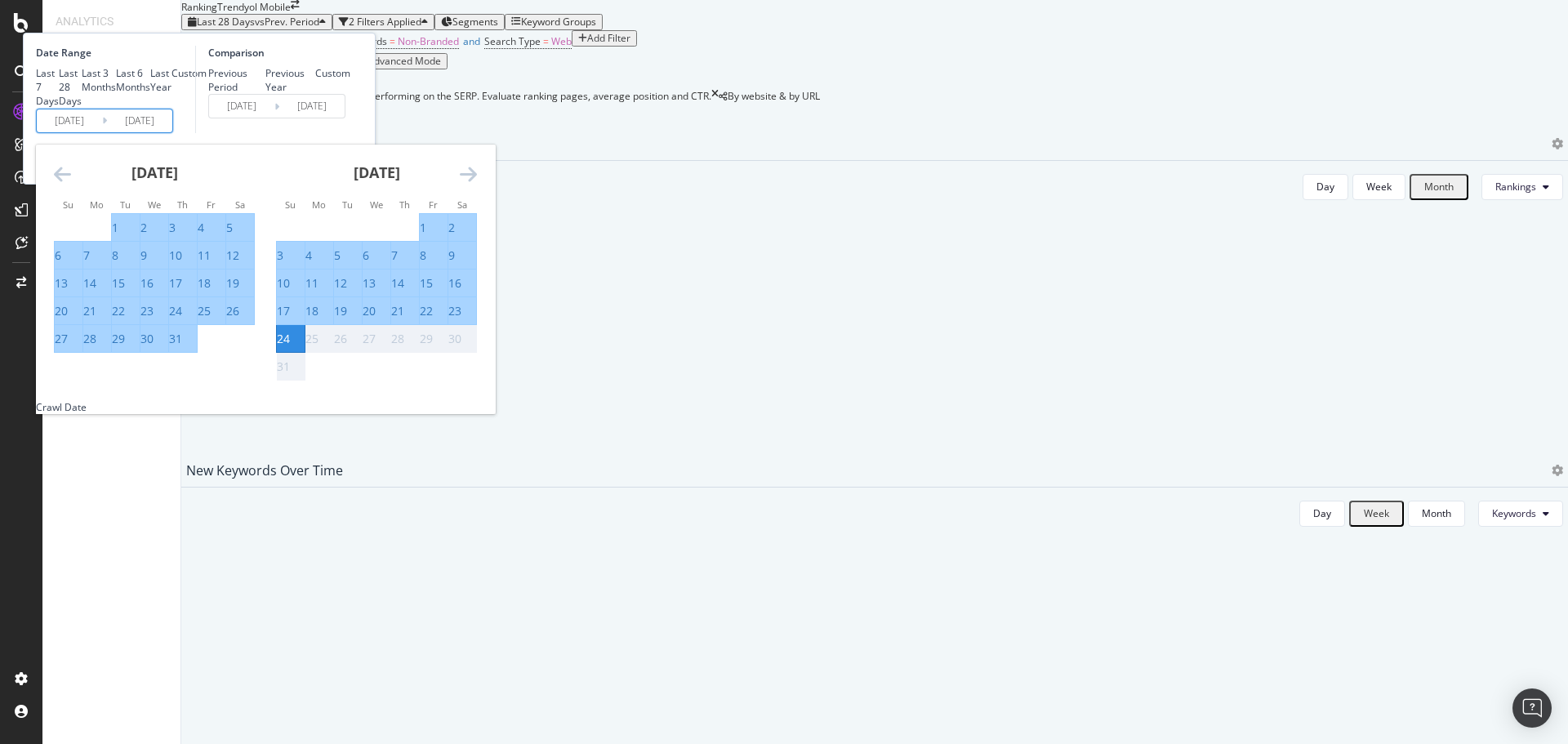
click at [183, 347] on div "31" at bounding box center [176, 338] width 13 height 16
type input "[DATE]"
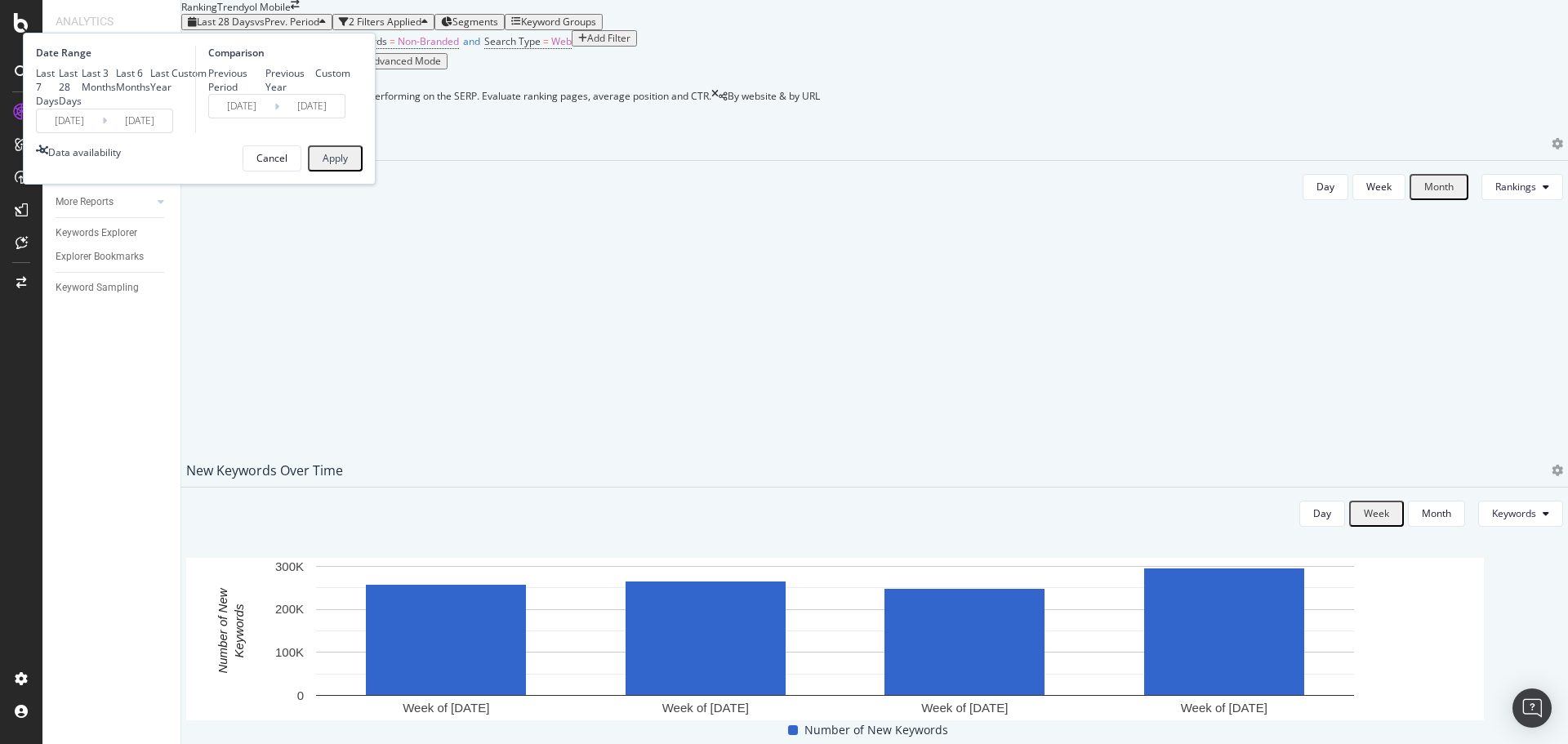
click at [363, 171] on button "Apply" at bounding box center [334, 158] width 54 height 26
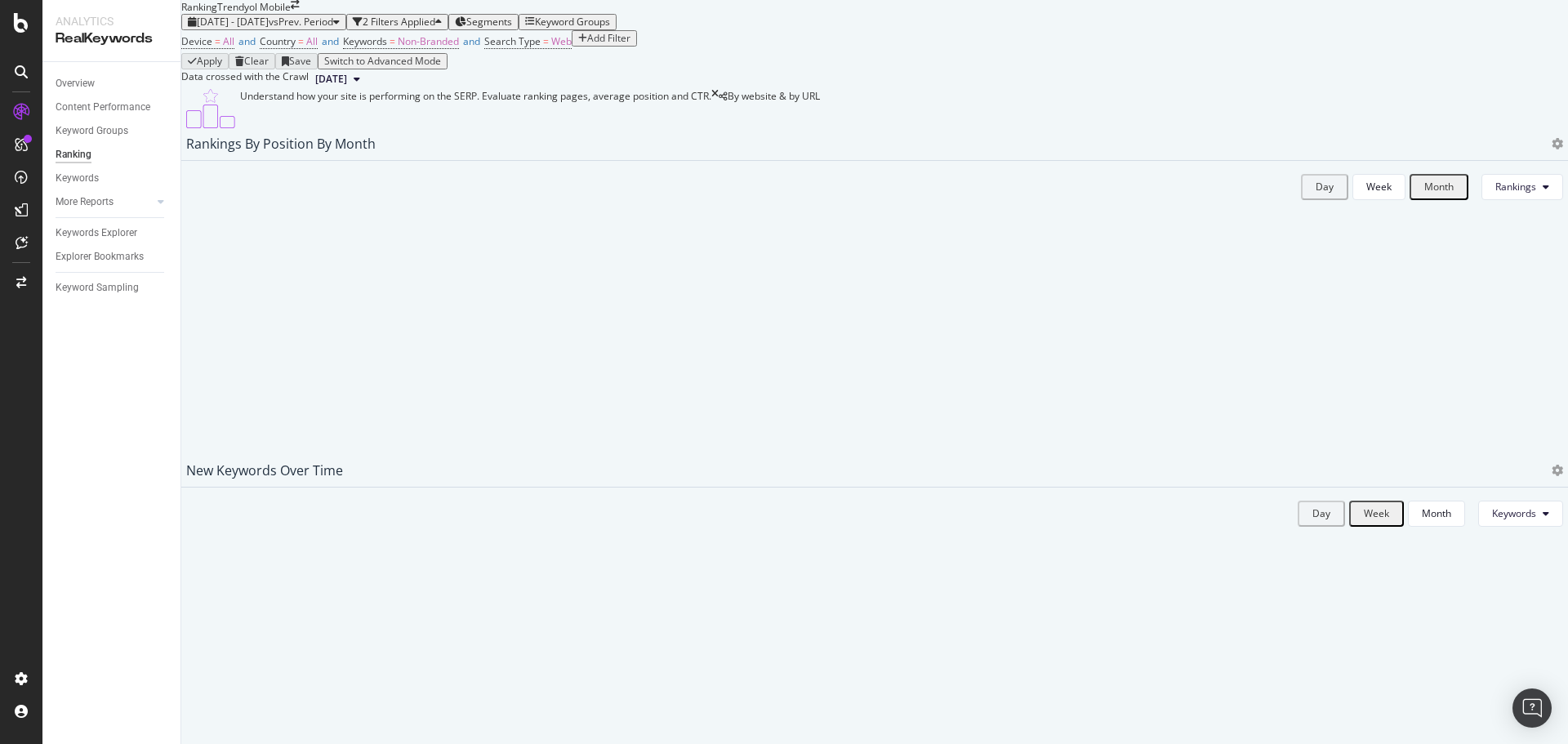
drag, startPoint x: 960, startPoint y: 97, endPoint x: 970, endPoint y: 96, distance: 10.0
click at [967, 53] on div "Device = All and Country = All and Keywords = Non-Branded and Search Type = Web…" at bounding box center [874, 42] width 1386 height 23
click at [459, 48] on span "Non-Branded" at bounding box center [428, 41] width 61 height 14
click at [434, 117] on div "Non-Branded" at bounding box center [413, 112] width 68 height 11
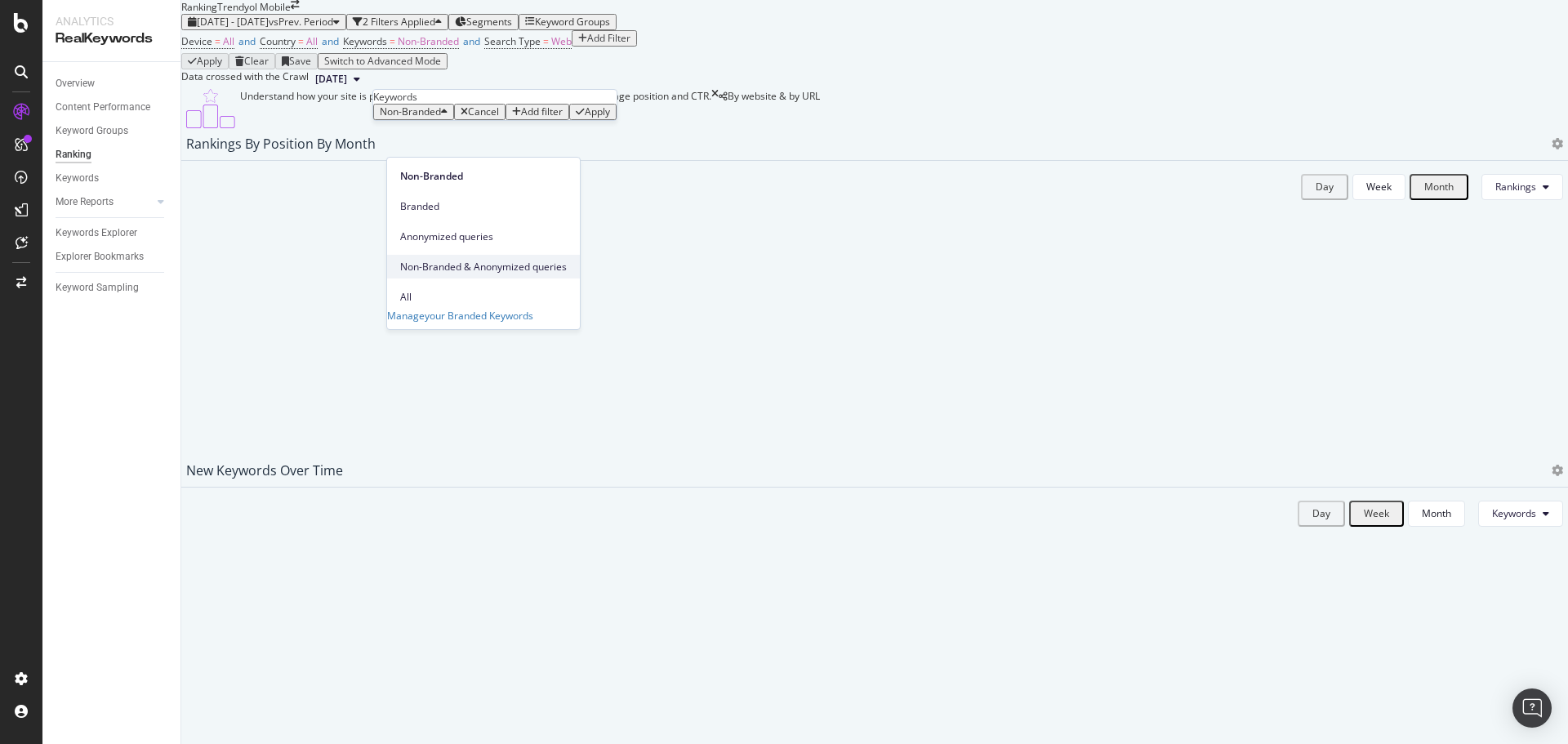
click at [457, 260] on span "Non-Branded & Anonymized queries" at bounding box center [483, 266] width 166 height 14
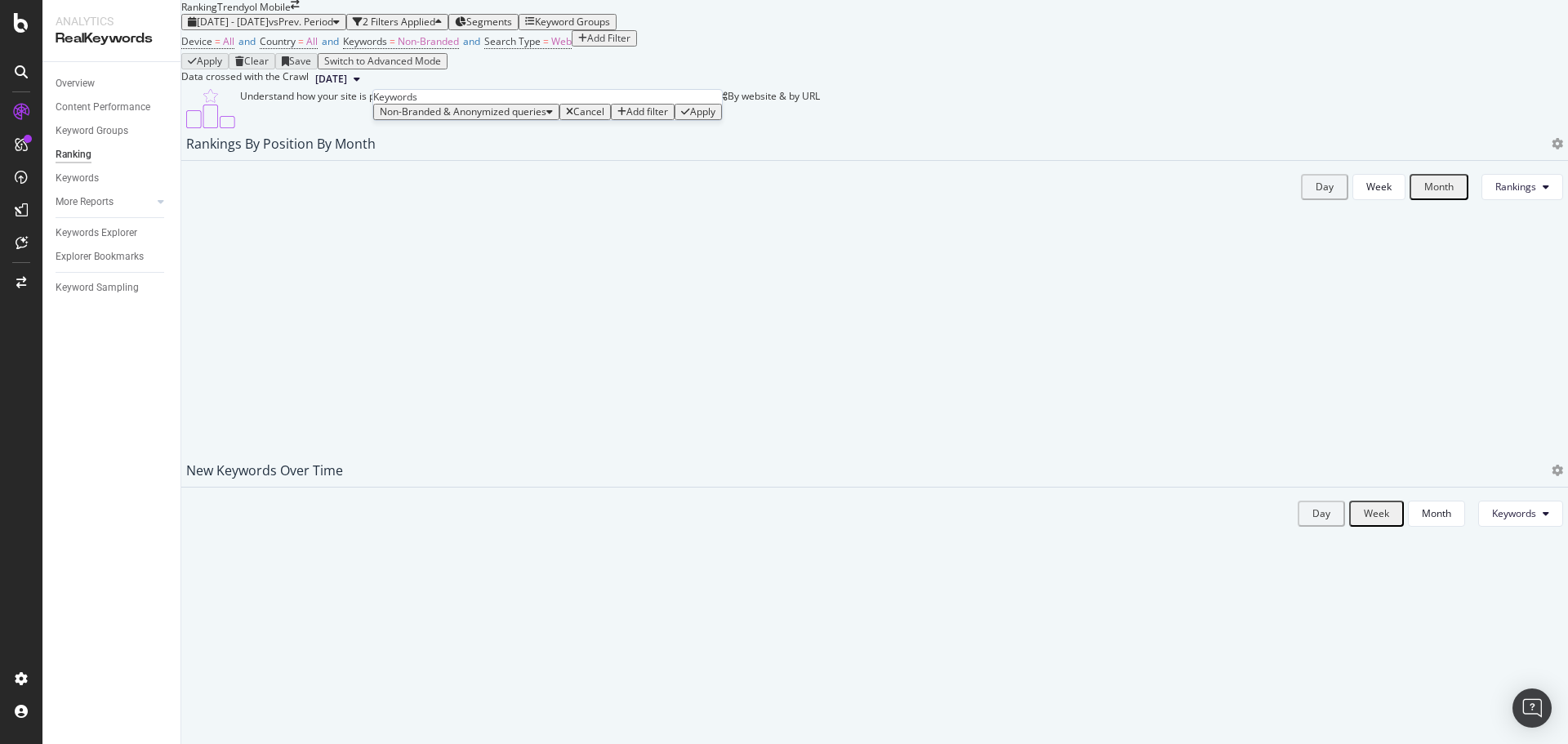
click at [690, 117] on div "Apply" at bounding box center [702, 112] width 25 height 11
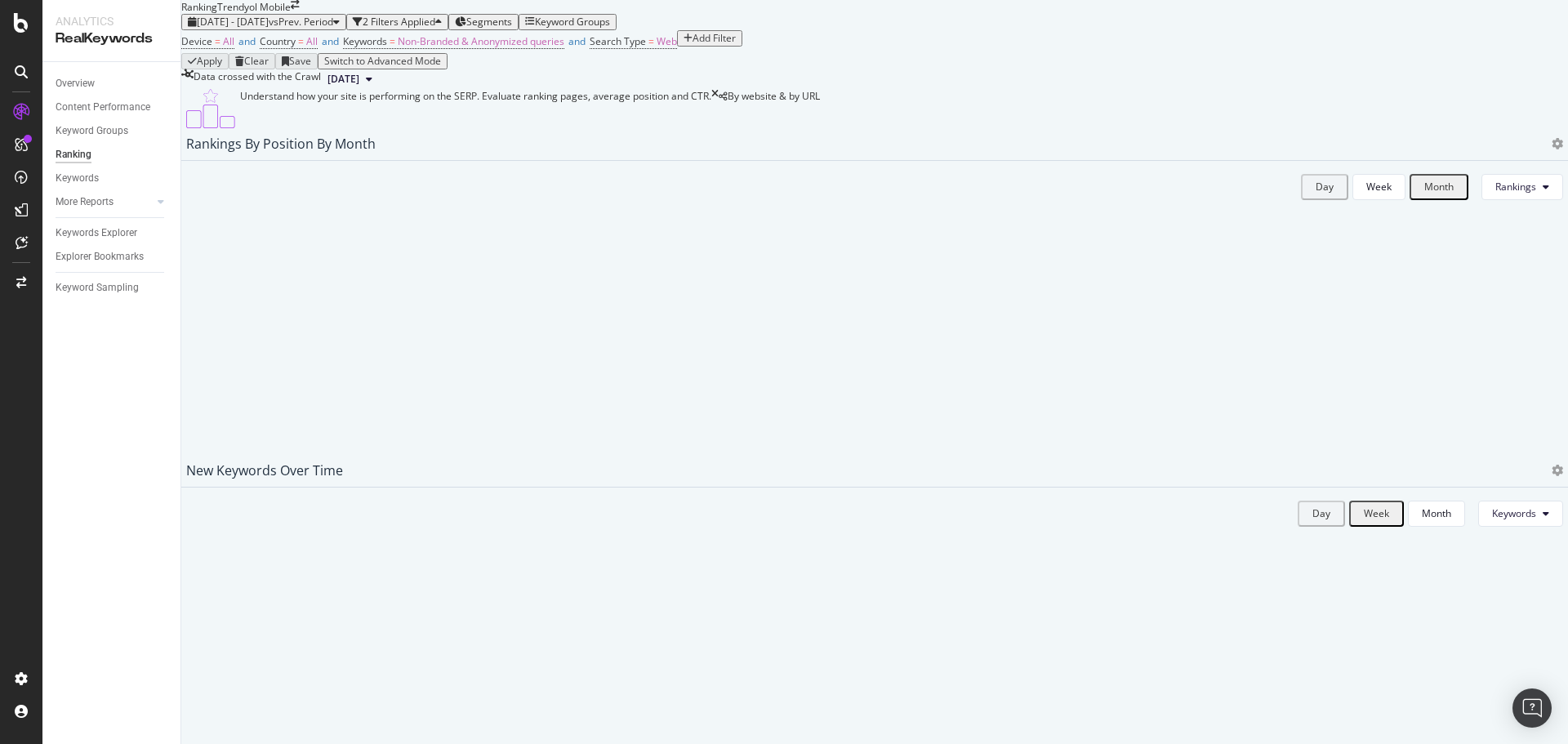
click at [1179, 31] on div "[DATE] - [DATE] vs Prev. Period 2 Filters Applied Segments Keyword Groups" at bounding box center [874, 22] width 1386 height 16
click at [1178, 31] on div "[DATE] - [DATE] vs Prev. Period 2 Filters Applied Segments Keyword Groups" at bounding box center [874, 22] width 1386 height 16
click at [719, 128] on icon at bounding box center [715, 108] width 8 height 39
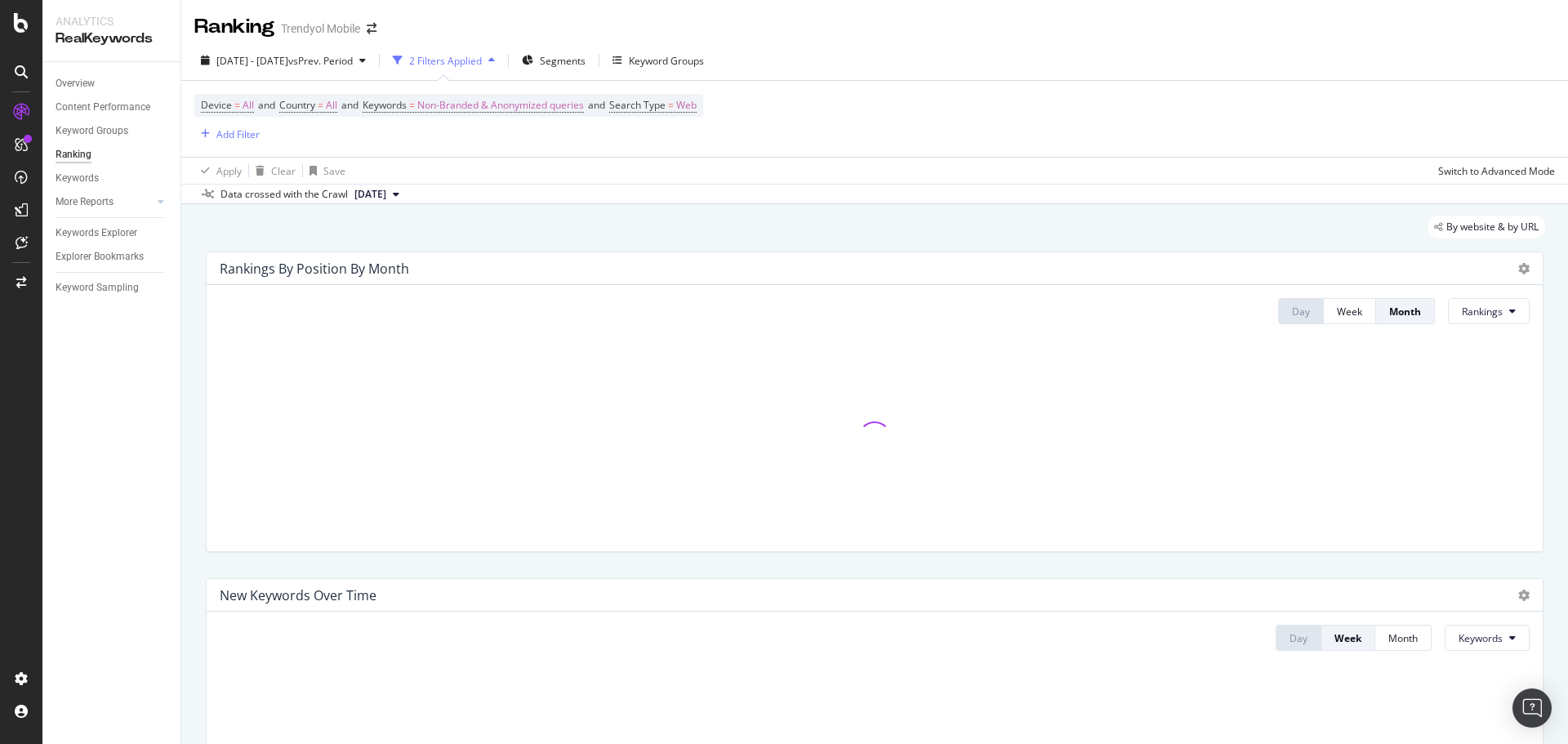
click at [932, 42] on div "2025 Jan. 1st - Jul. 31st vs Prev. Period 2 Filters Applied Segments Keyword Gr…" at bounding box center [874, 122] width 1386 height 163
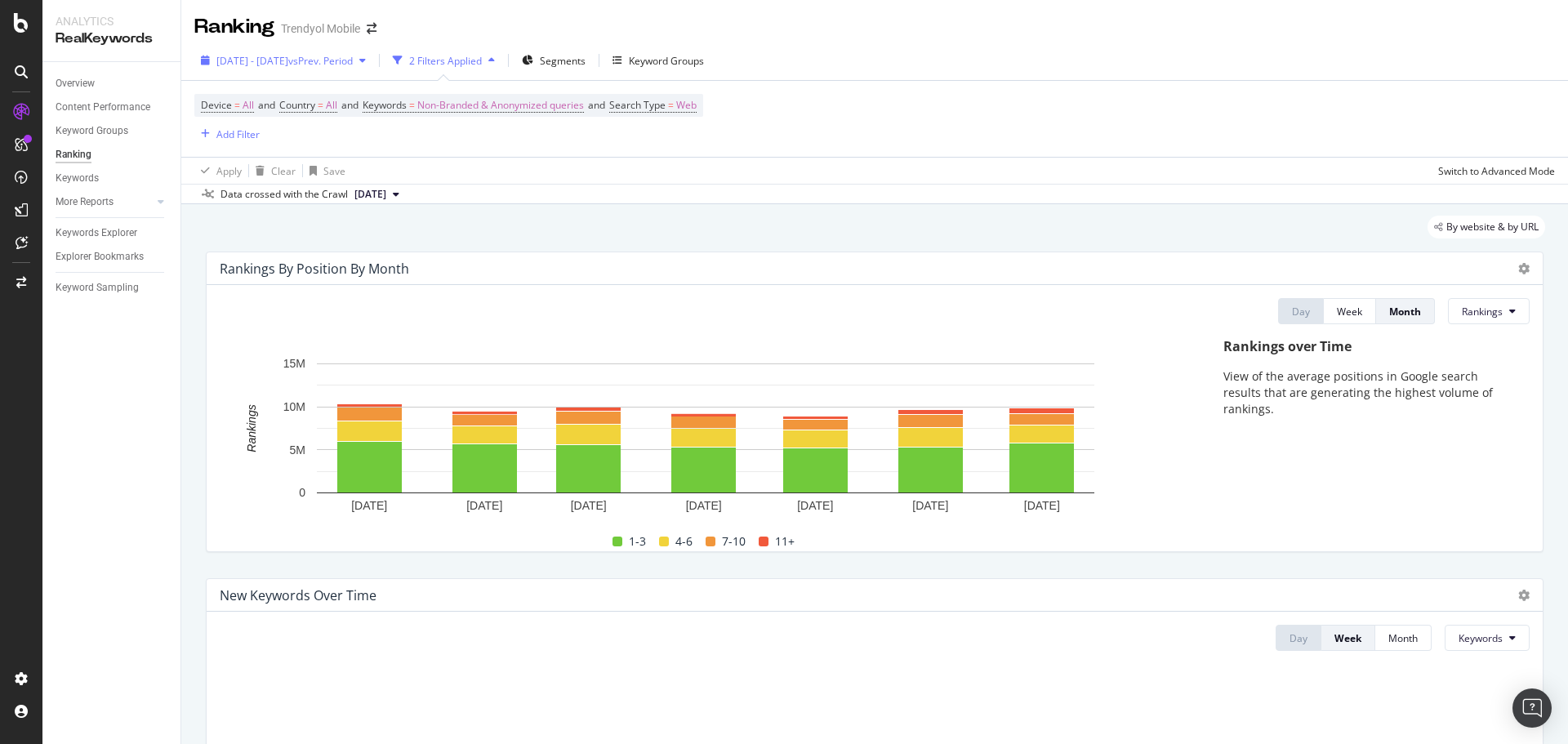
click at [327, 68] on div "2025 Jan. 1st - Jul. 31st vs Prev. Period" at bounding box center [283, 60] width 178 height 25
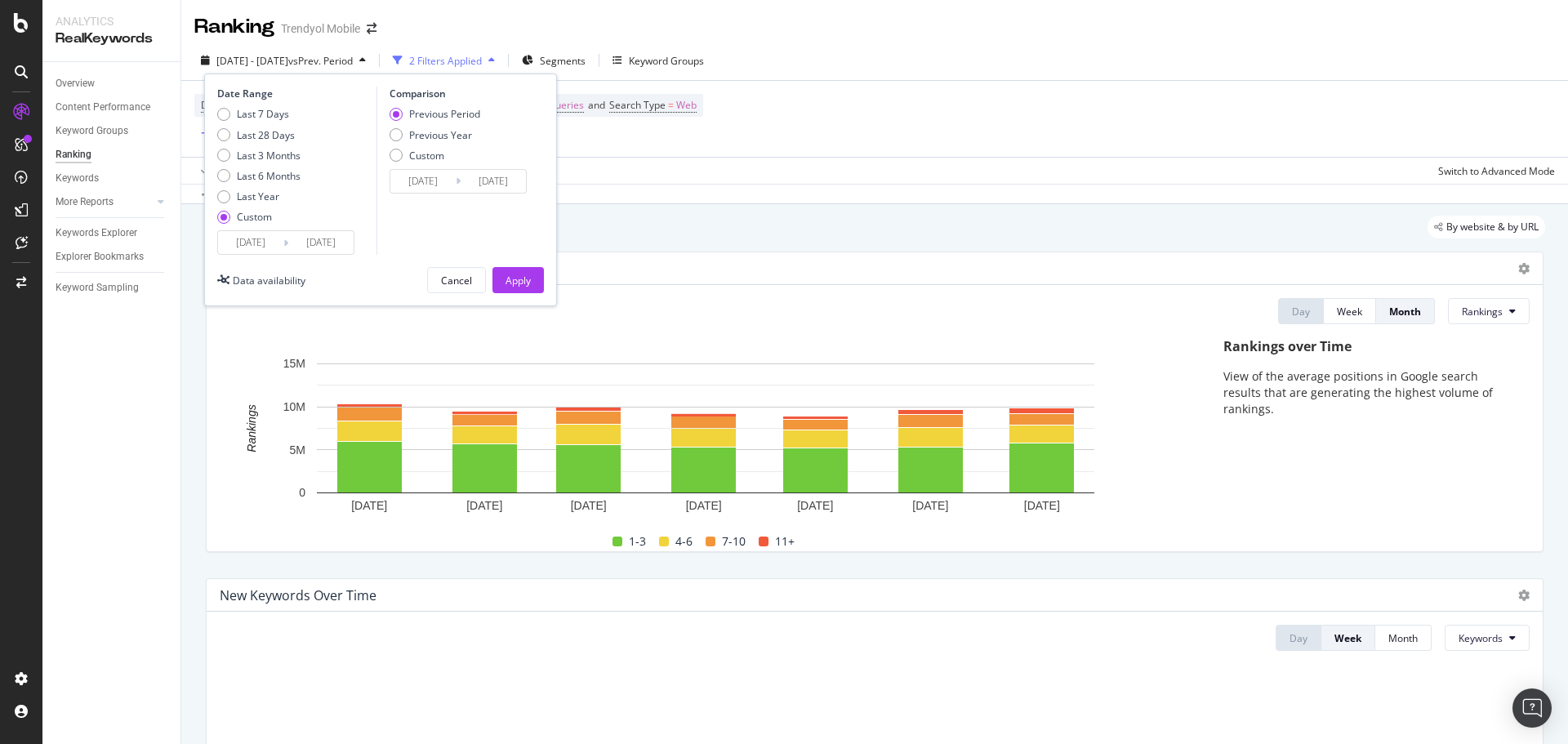
click at [342, 242] on input "[DATE]" at bounding box center [321, 243] width 65 height 23
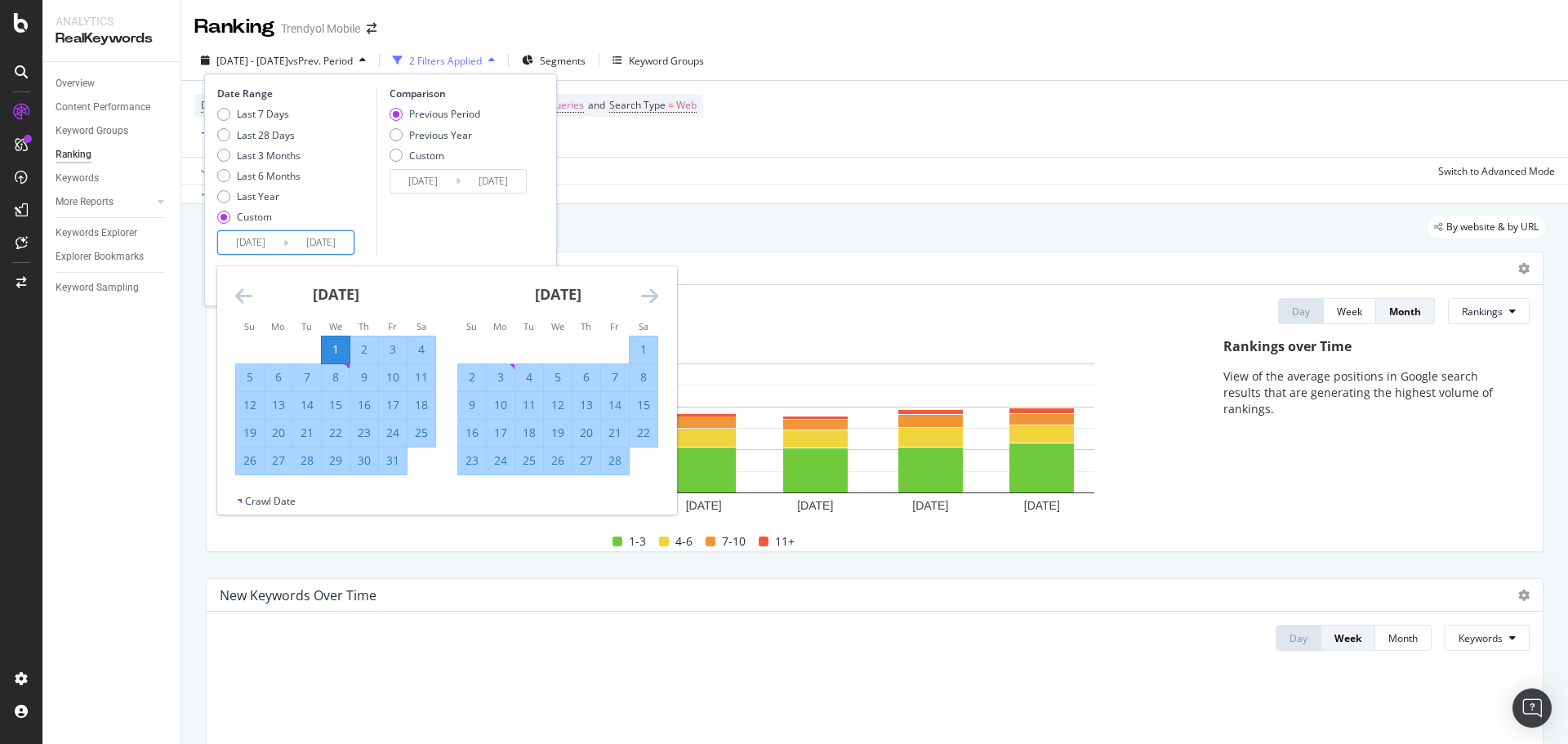
click at [655, 295] on icon "Move forward to switch to the next month." at bounding box center [650, 295] width 17 height 20
click at [653, 296] on icon "Move forward to switch to the next month." at bounding box center [650, 295] width 17 height 20
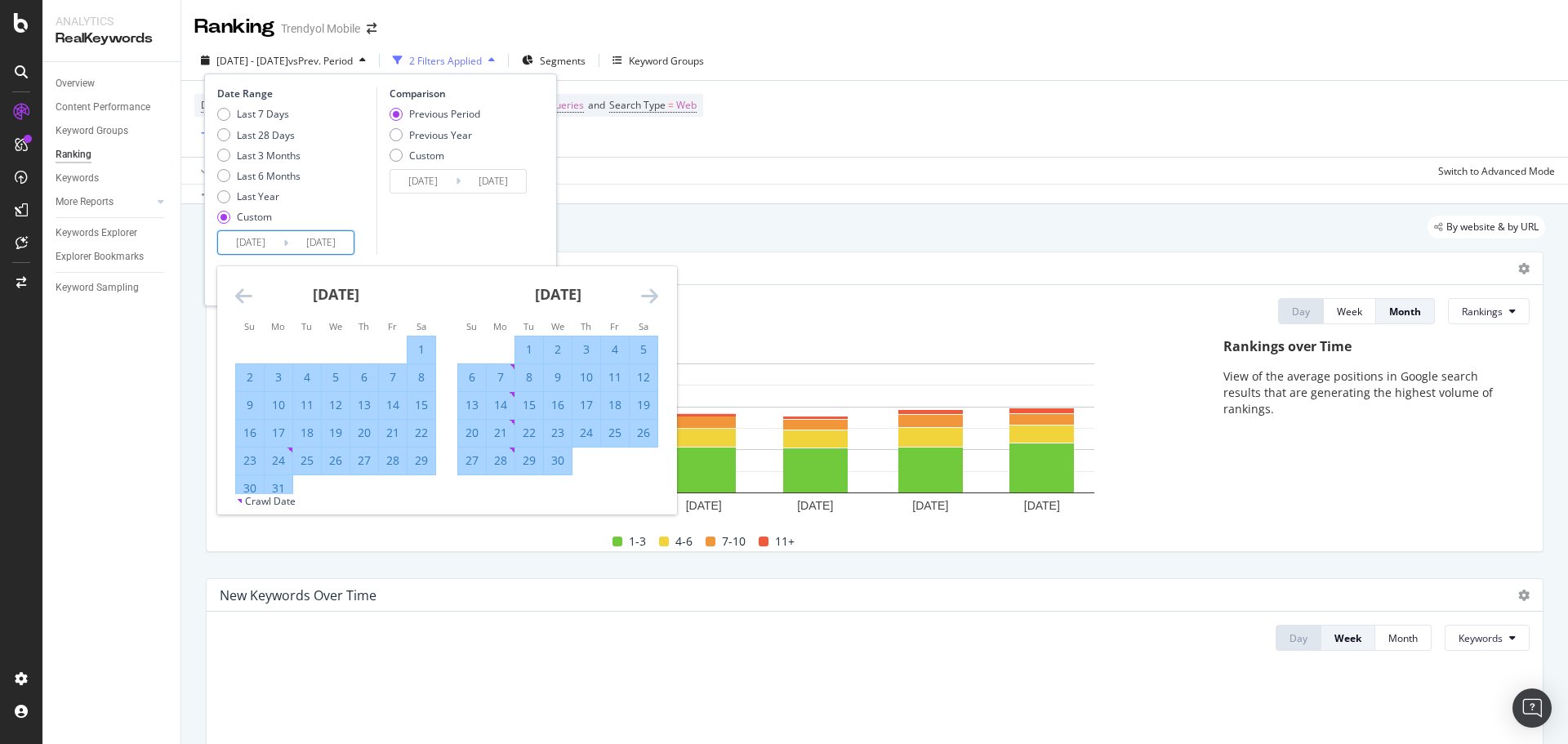
click at [653, 296] on icon "Move forward to switch to the next month." at bounding box center [650, 295] width 17 height 20
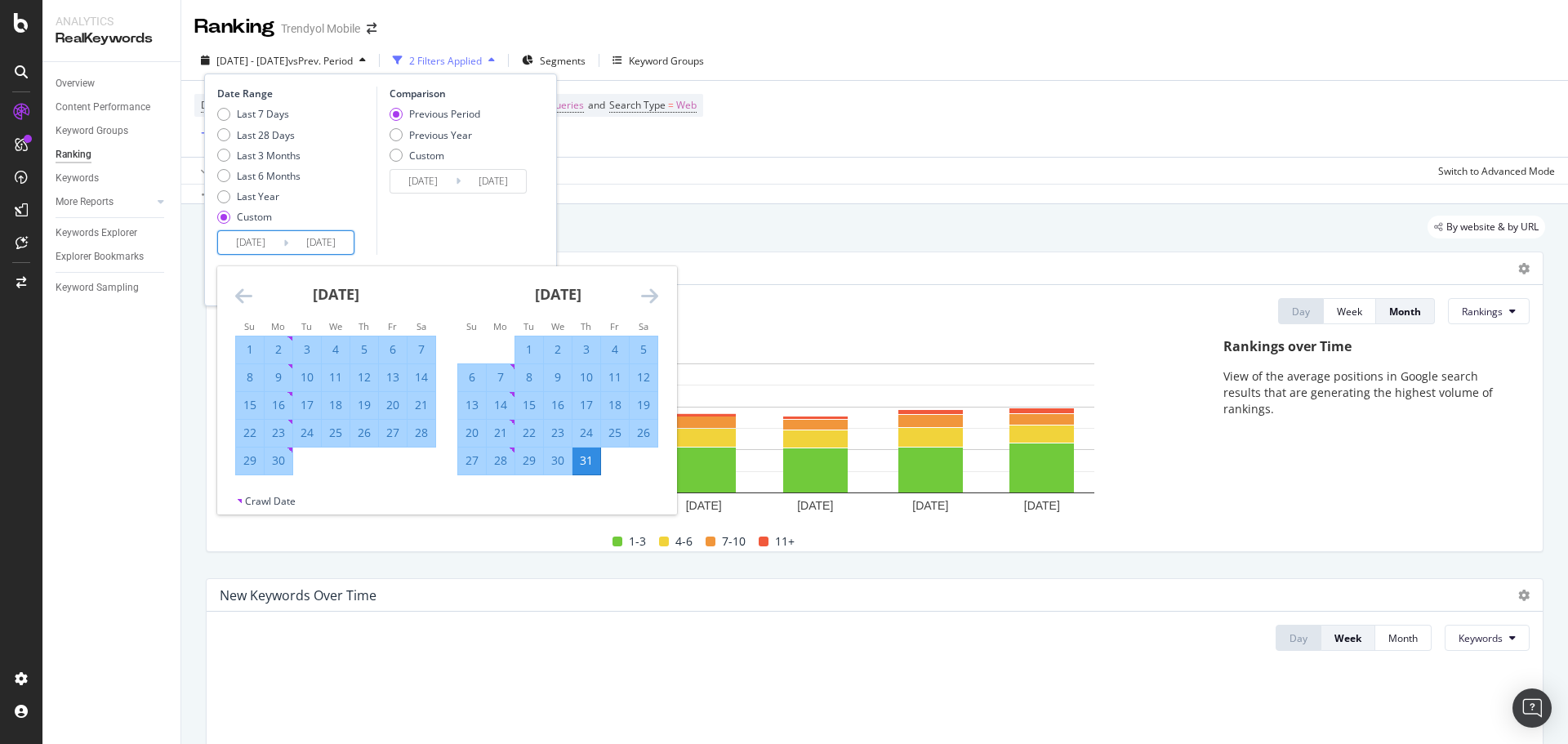
click at [654, 296] on icon "Move forward to switch to the next month." at bounding box center [650, 295] width 17 height 20
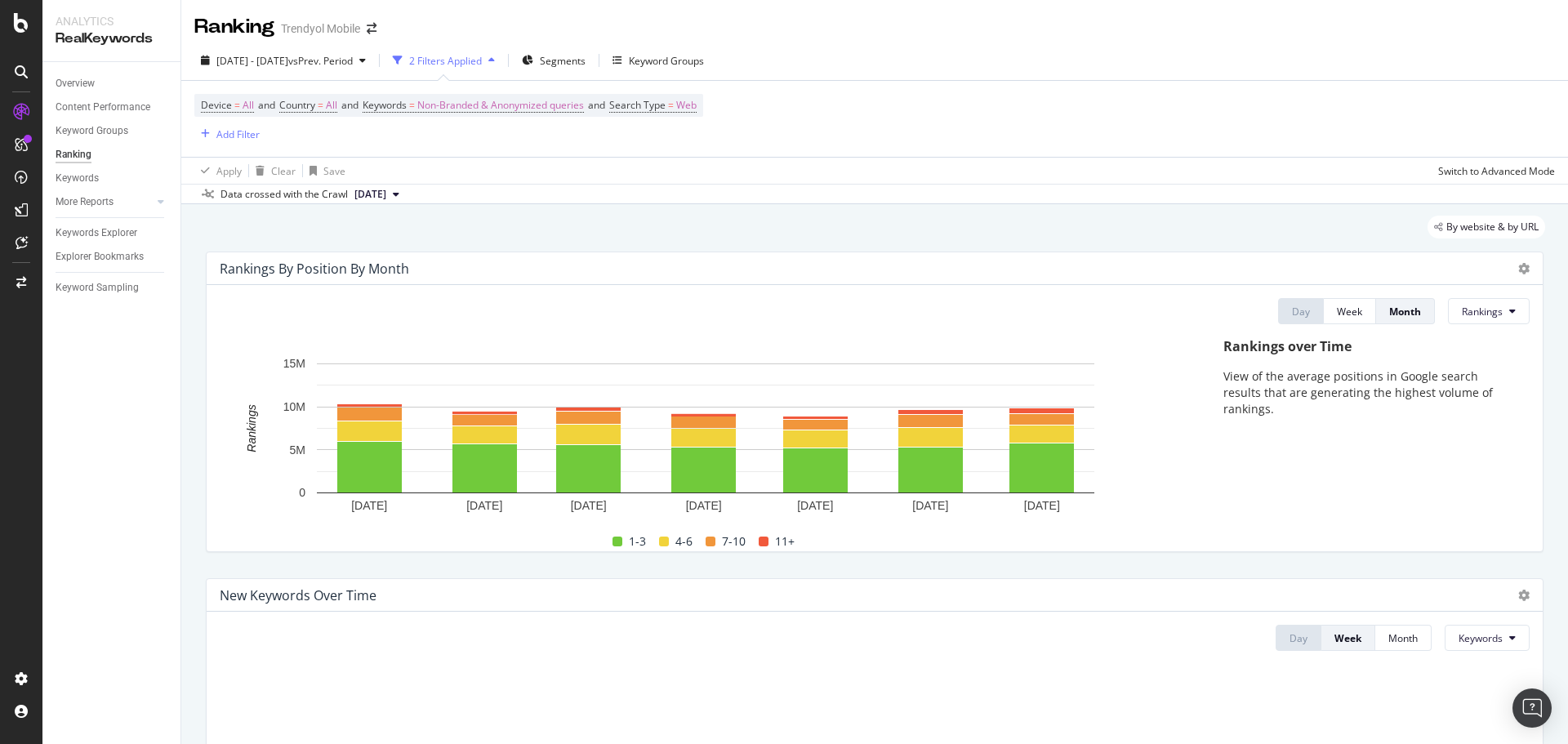
click at [783, 191] on div "Data crossed with the Crawl 2025 Jul. 27th" at bounding box center [874, 193] width 1386 height 20
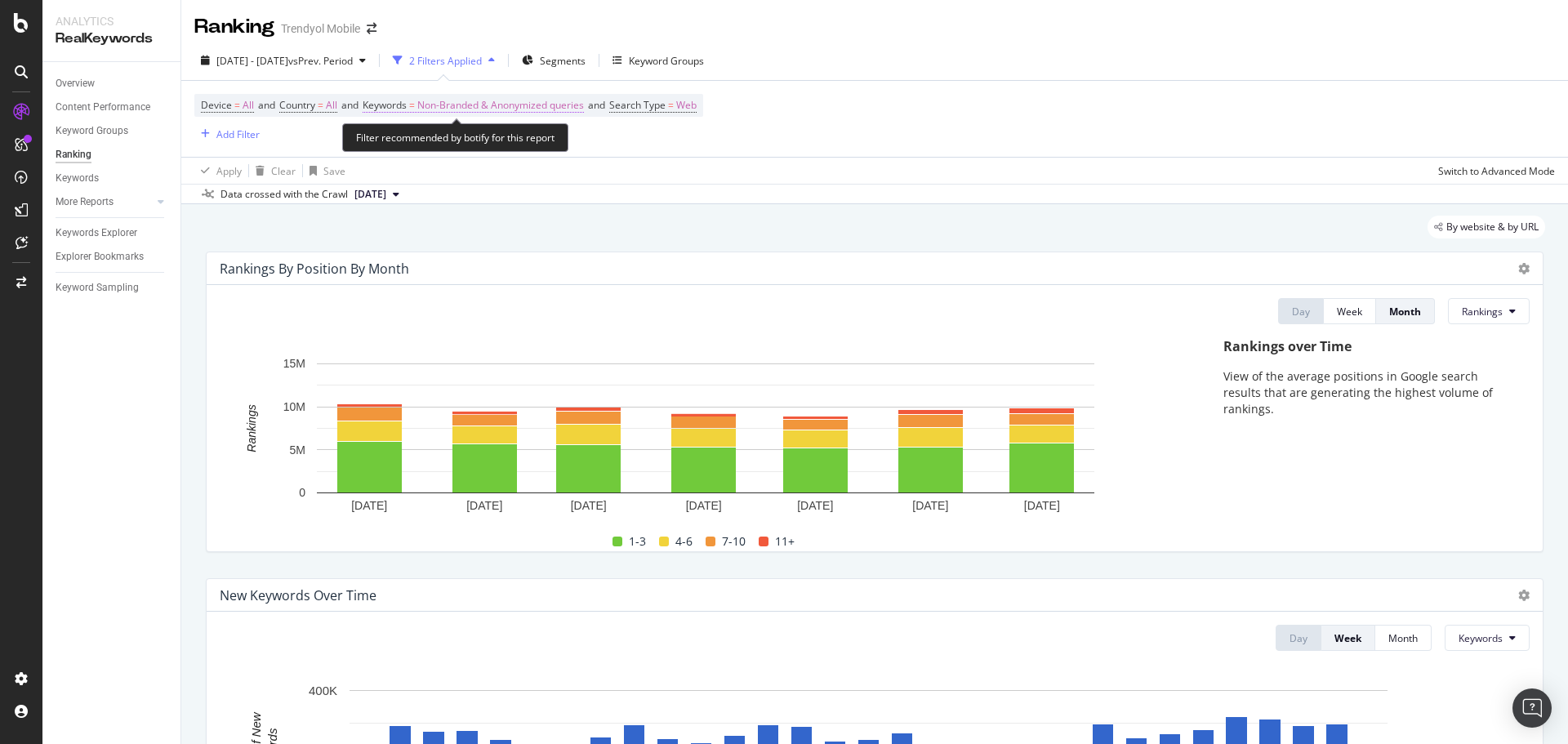
click at [496, 104] on span "Non-Branded & Anonymized queries" at bounding box center [501, 105] width 166 height 23
click at [784, 141] on div "Device = All and Country = All and Keywords = Non-Branded & Anonymized queries …" at bounding box center [874, 118] width 1361 height 75
click at [480, 102] on span "Non-Branded & Anonymized queries" at bounding box center [501, 105] width 166 height 23
click at [833, 121] on div "Device = All and Country = All and Keywords = Non-Branded & Anonymized queries …" at bounding box center [874, 118] width 1361 height 75
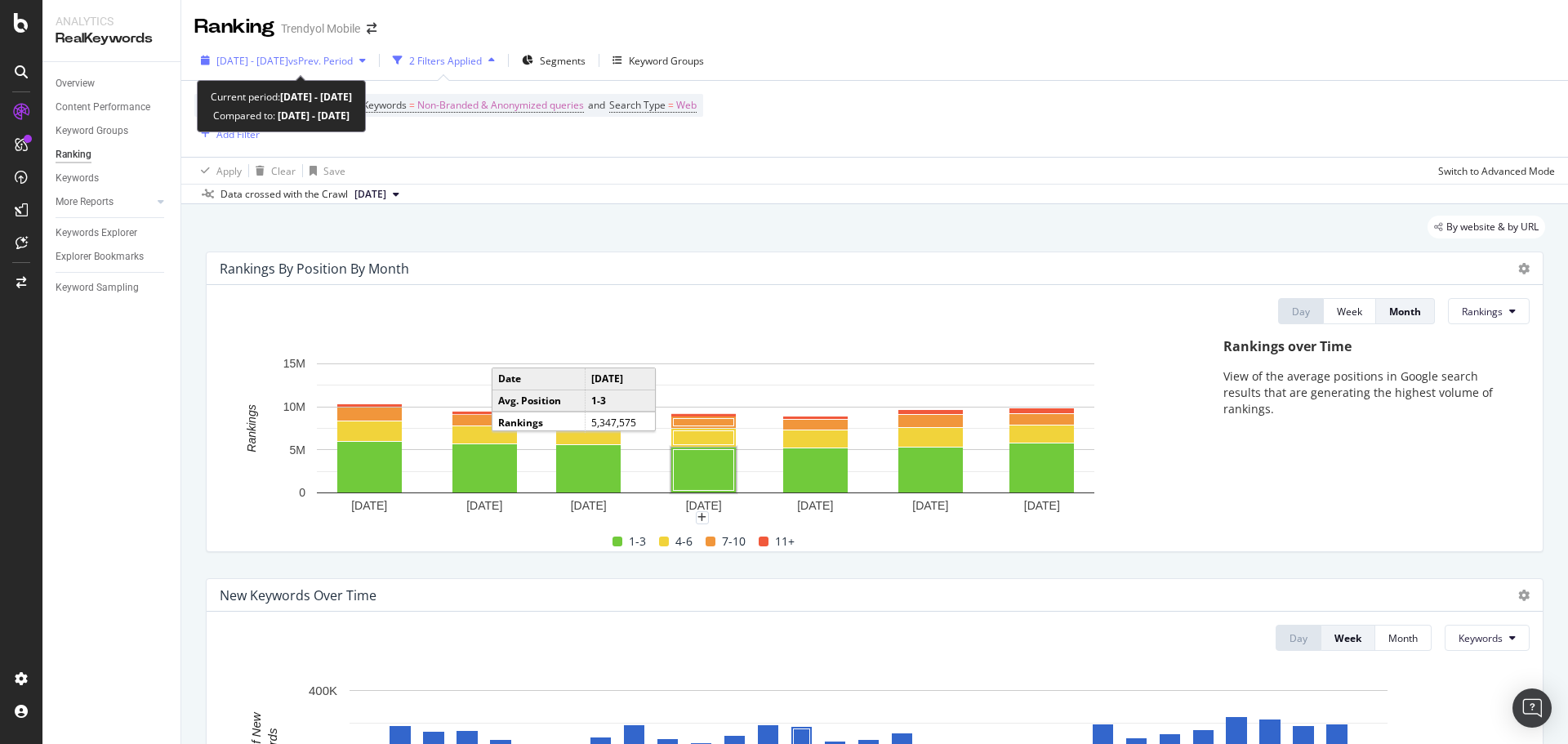
click at [336, 48] on div "2025 Jan. 1st - Jul. 31st vs Prev. Period" at bounding box center [283, 60] width 178 height 25
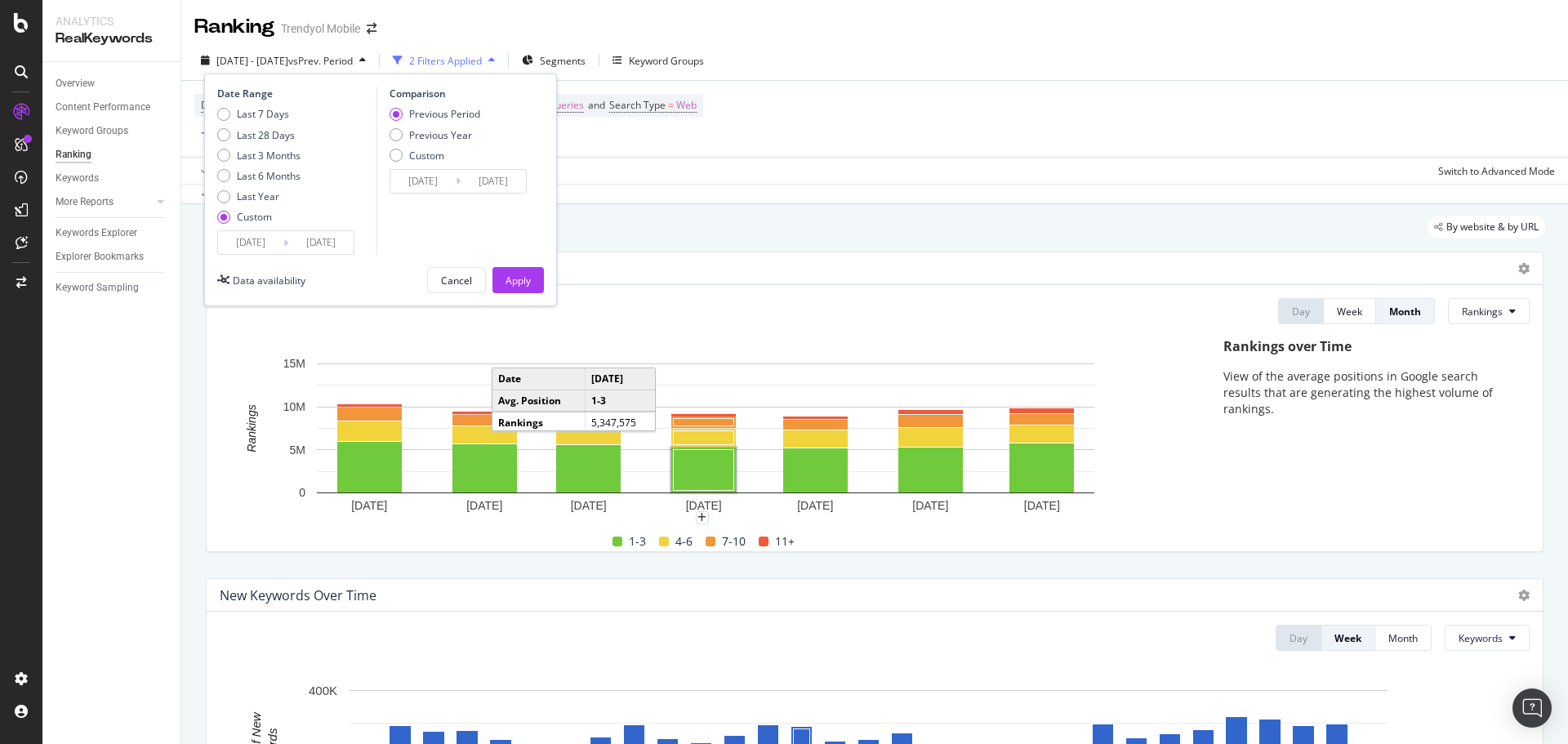
drag, startPoint x: 987, startPoint y: 48, endPoint x: 779, endPoint y: 81, distance: 210.6
click at [987, 48] on div "2025 Jan. 1st - Jul. 31st vs Prev. Period 2 Filters Applied Segments Keyword Gr…" at bounding box center [874, 64] width 1386 height 32
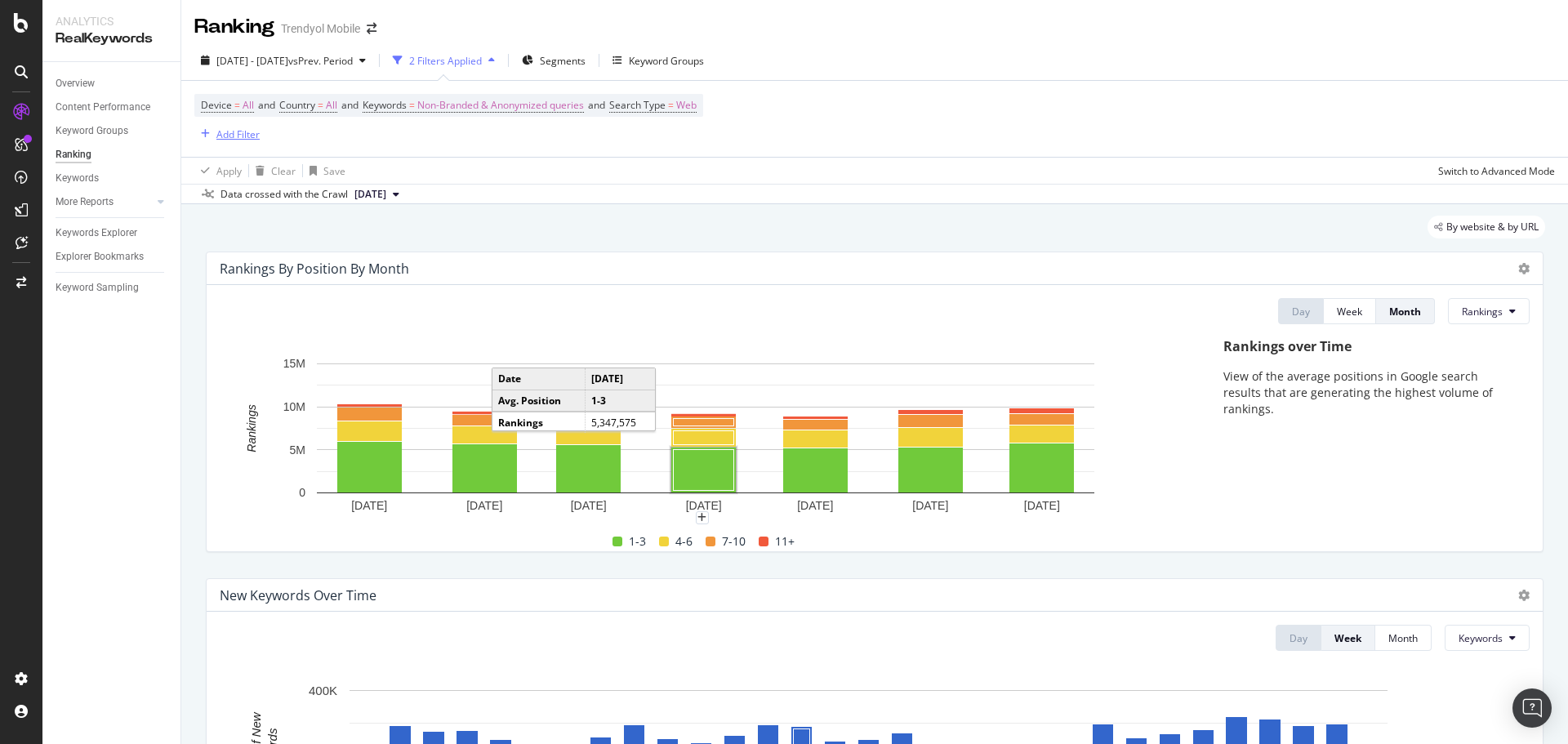
click at [243, 143] on button "Add Filter" at bounding box center [226, 134] width 65 height 20
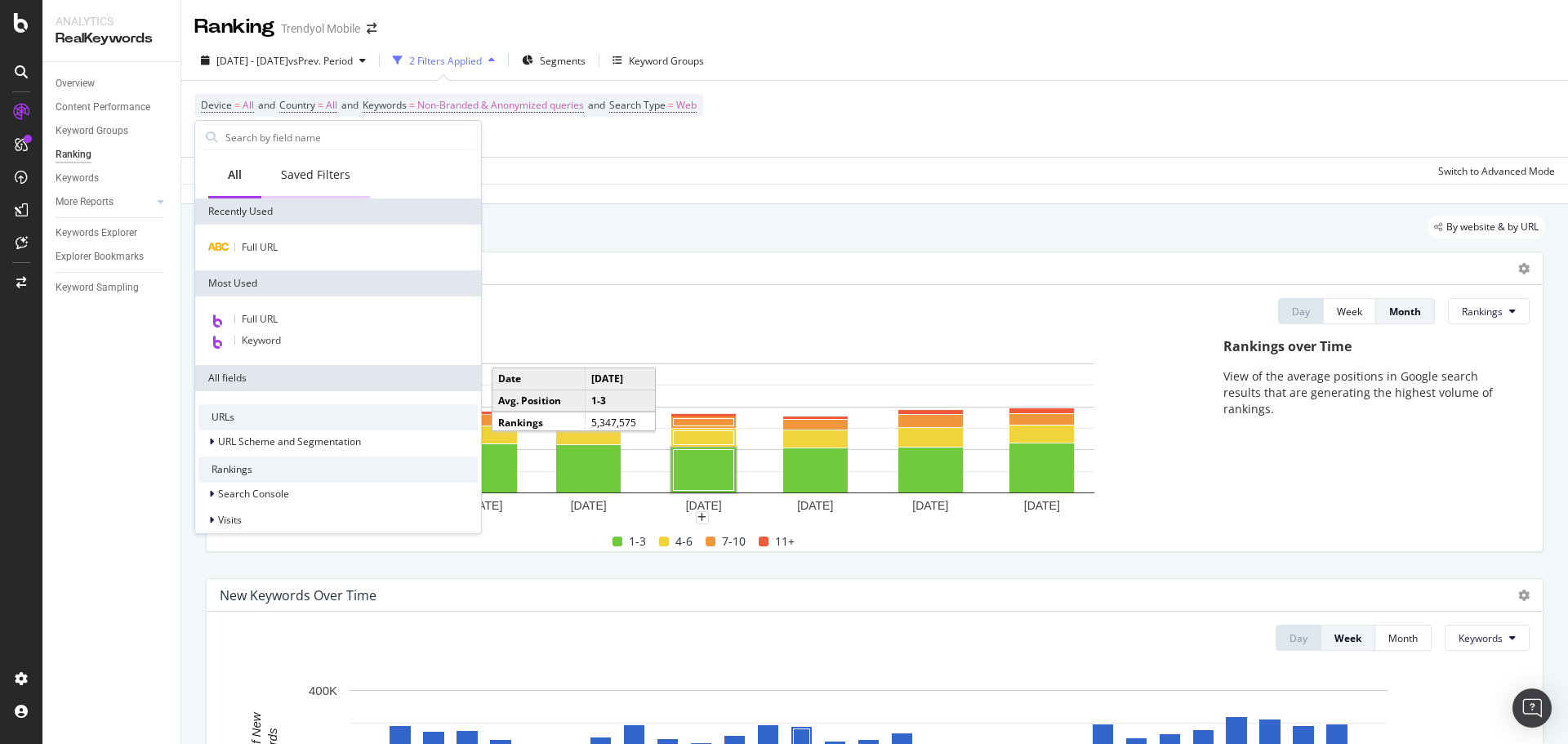
click at [329, 177] on div "Saved Filters" at bounding box center [315, 174] width 70 height 16
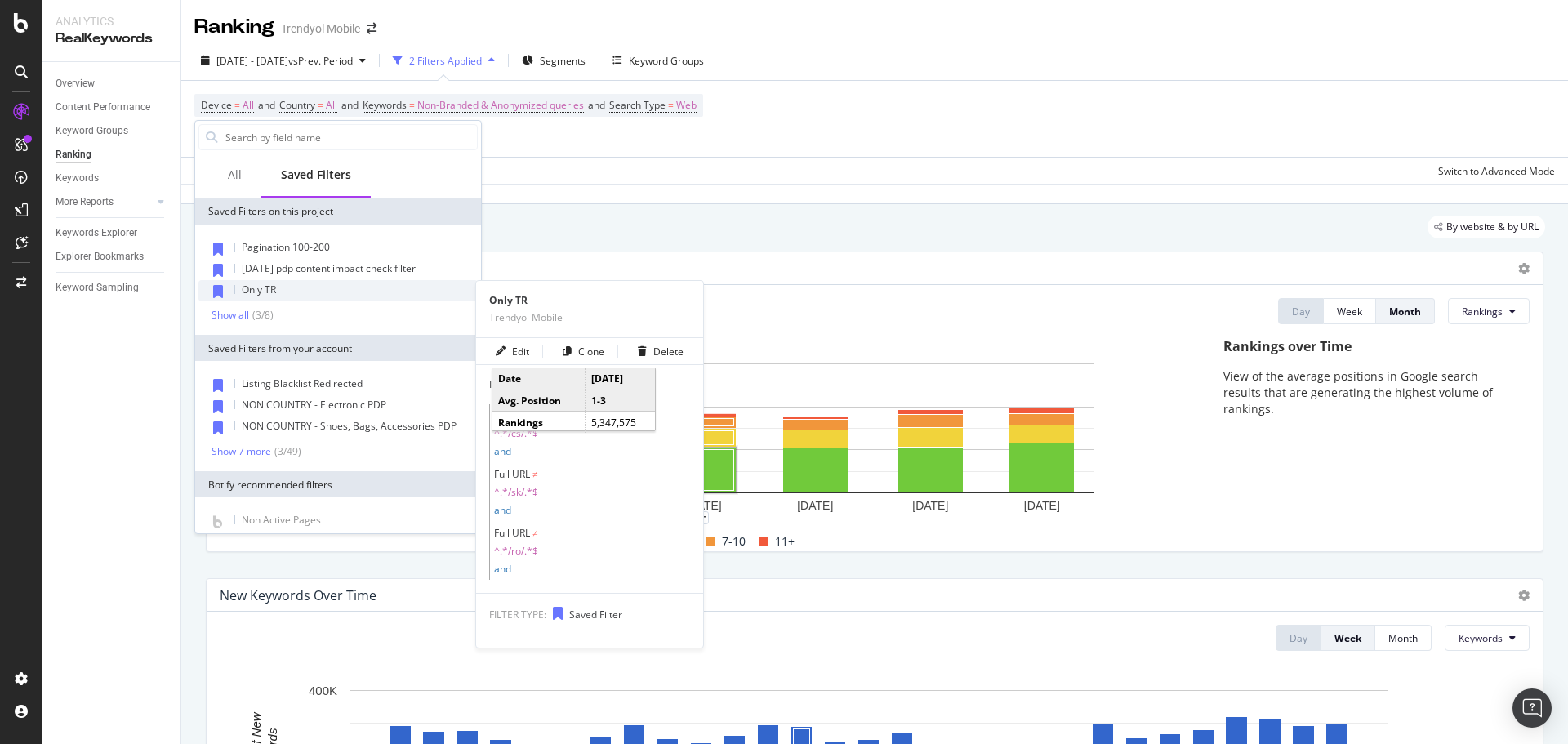
click at [290, 293] on div "Only TR" at bounding box center [338, 290] width 279 height 21
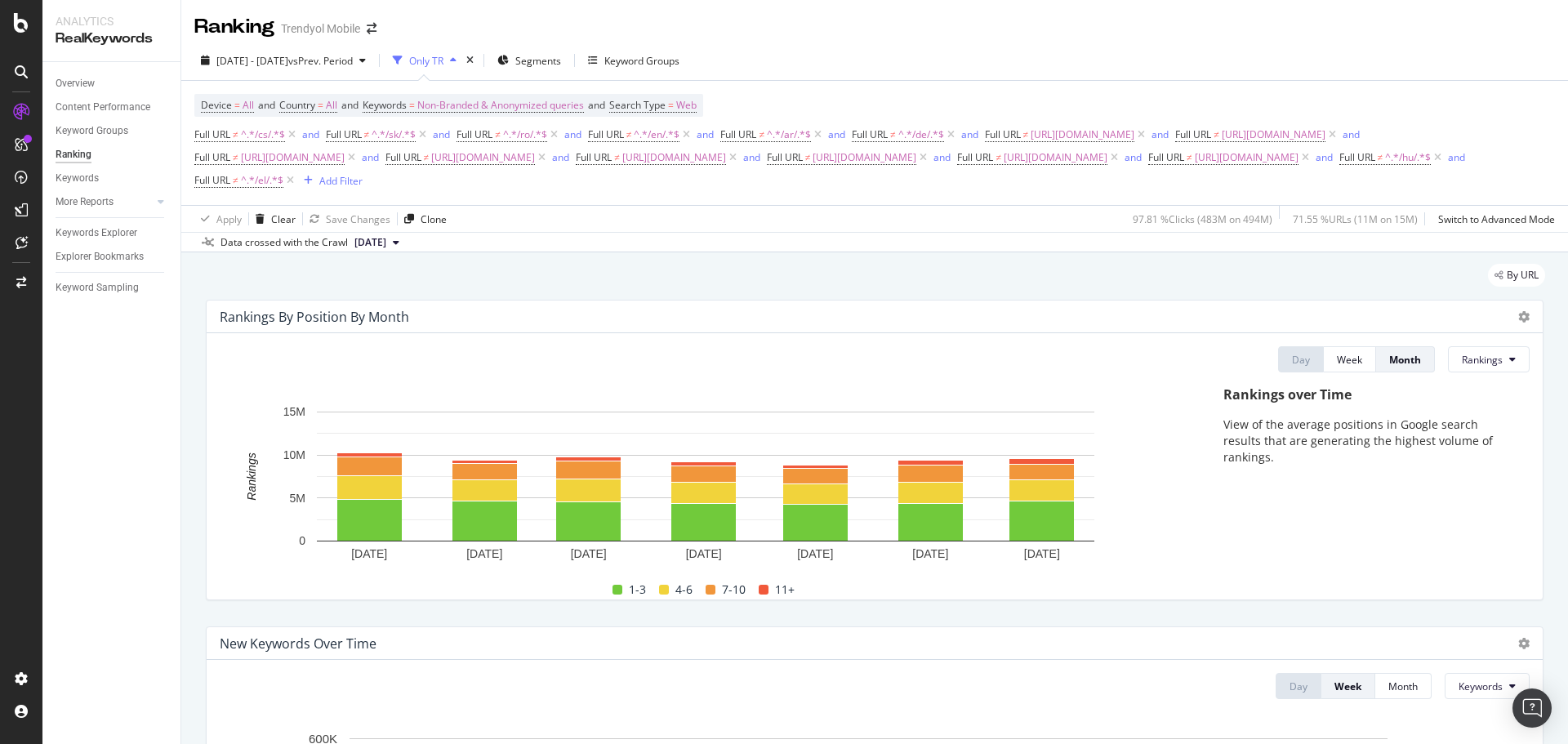
click at [835, 53] on div "2025 Jan. 1st - Jul. 31st vs Prev. Period Only TR Segments Keyword Groups" at bounding box center [874, 64] width 1386 height 32
click at [928, 15] on div "Ranking Trendyol Mobile" at bounding box center [874, 20] width 1386 height 41
